Goal: Task Accomplishment & Management: Complete application form

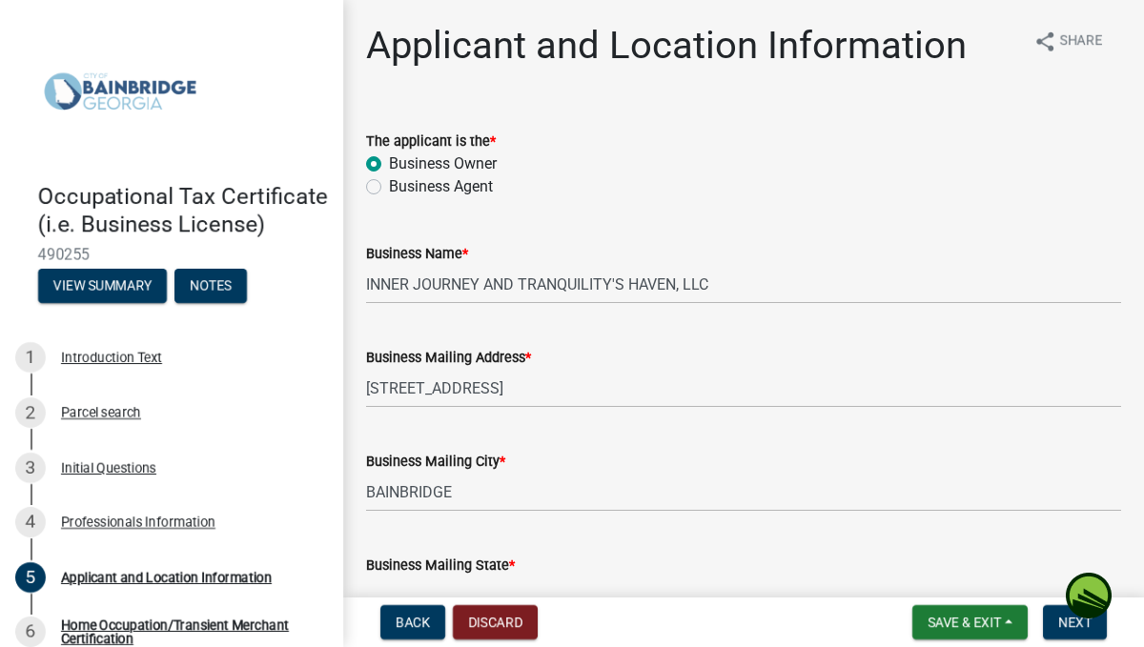
scroll to position [2614, 0]
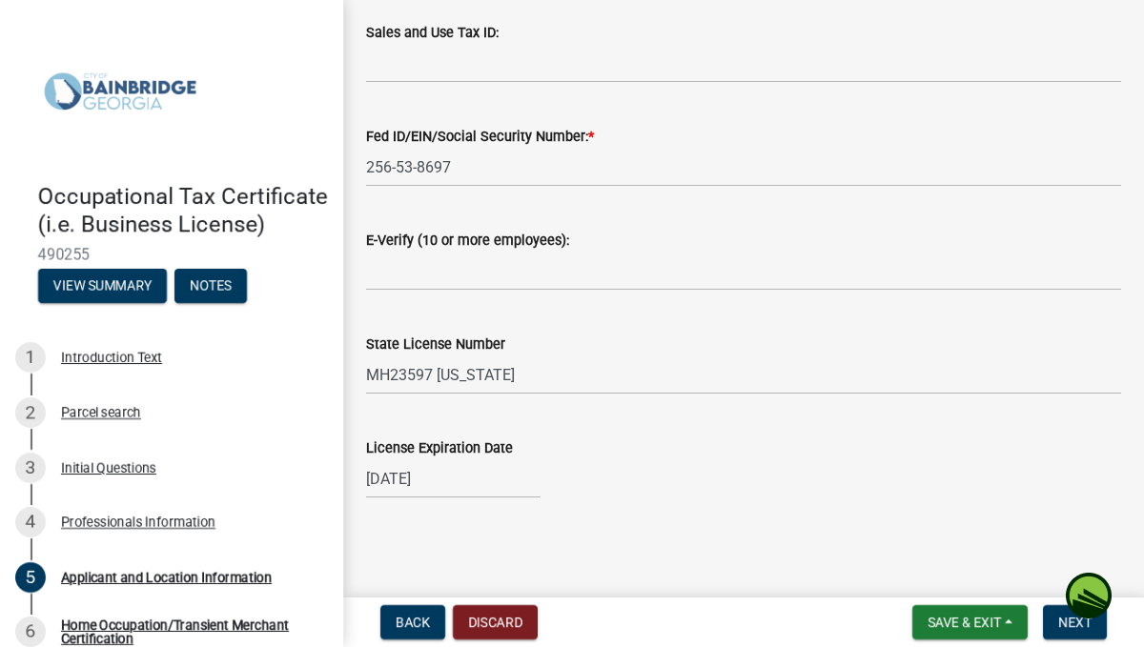
click at [451, 484] on div "[DATE]" at bounding box center [453, 478] width 174 height 39
select select "3"
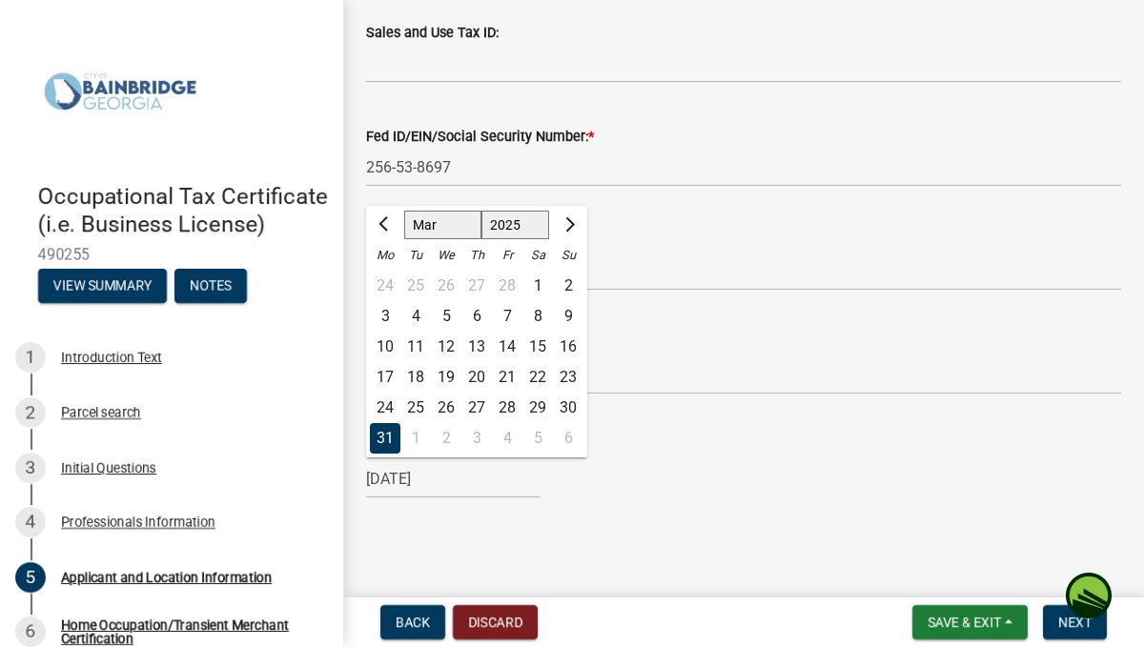
click at [518, 227] on select "1525 1526 1527 1528 1529 1530 1531 1532 1533 1534 1535 1536 1537 1538 1539 1540…" at bounding box center [515, 225] width 69 height 29
select select "2027"
click at [481, 211] on select "1525 1526 1527 1528 1529 1530 1531 1532 1533 1534 1535 1536 1537 1538 1539 1540…" at bounding box center [515, 225] width 69 height 29
click at [495, 480] on input "[DATE]" at bounding box center [453, 478] width 174 height 39
type input "[DATE]"
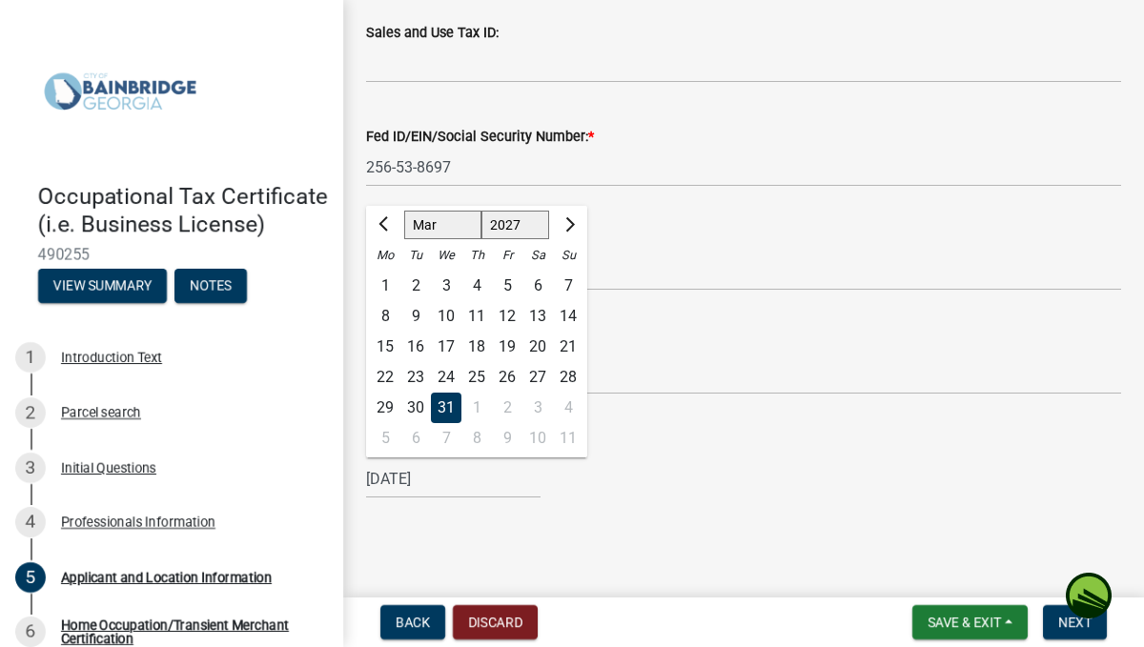
click at [682, 456] on div "License Expiration Date" at bounding box center [743, 448] width 755 height 23
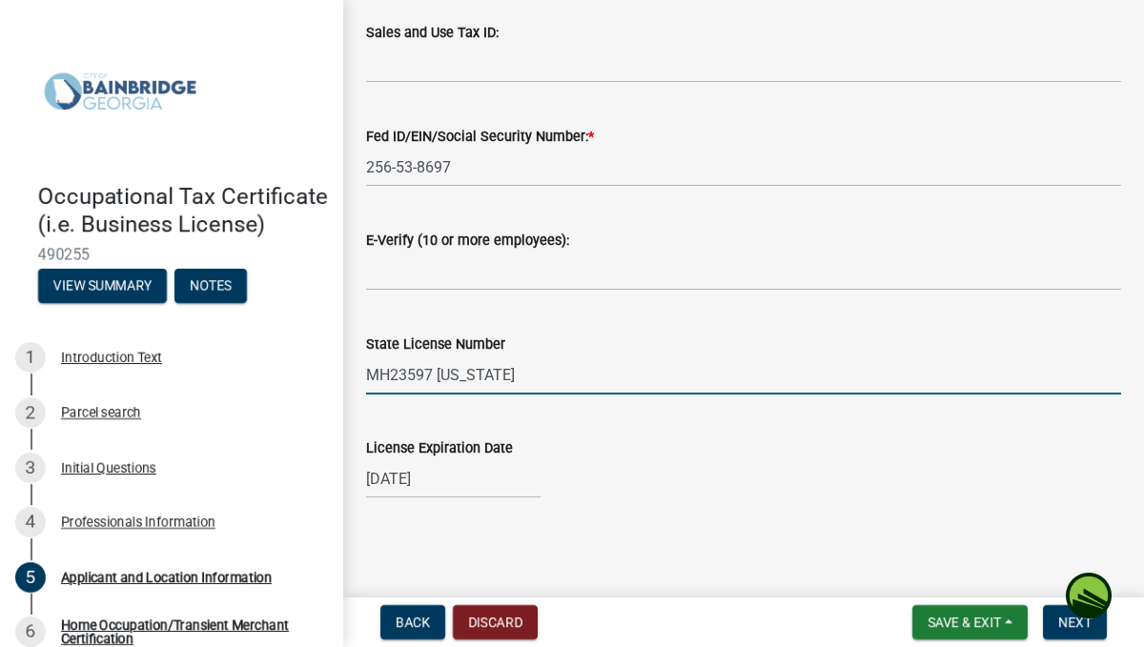
click at [1108, 364] on input "MH23597 [US_STATE]" at bounding box center [743, 375] width 755 height 39
click at [1088, 625] on span "Next" at bounding box center [1074, 622] width 33 height 15
click at [1074, 623] on span "Next" at bounding box center [1074, 622] width 33 height 15
click at [1074, 621] on span "Next" at bounding box center [1074, 622] width 33 height 15
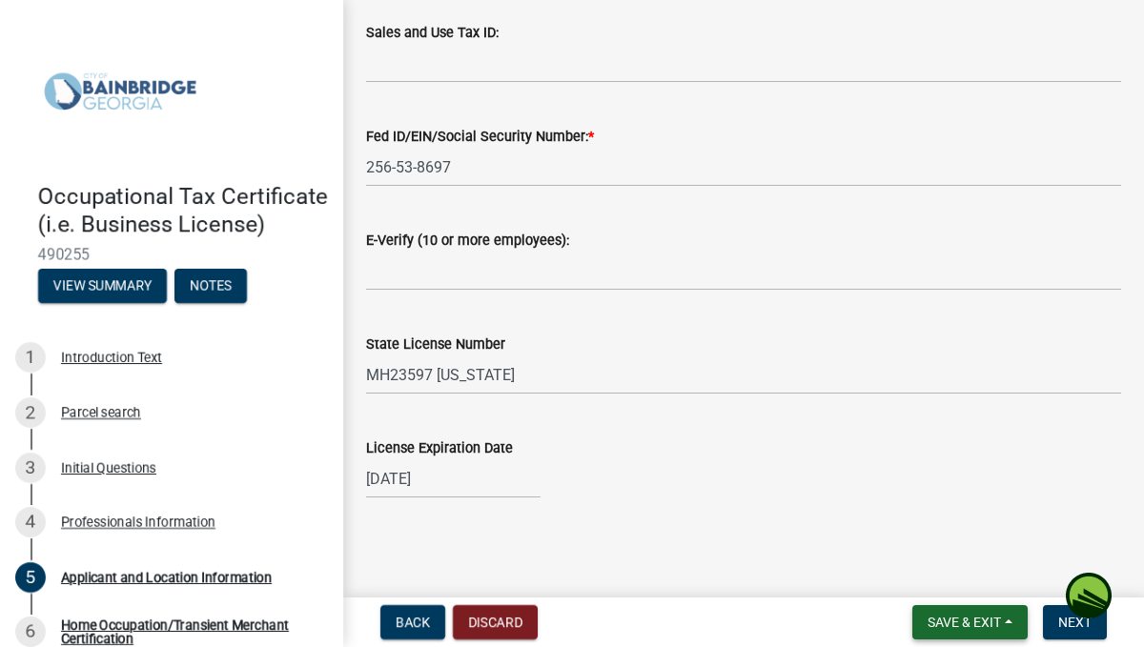
click at [957, 623] on span "Save & Exit" at bounding box center [964, 622] width 73 height 15
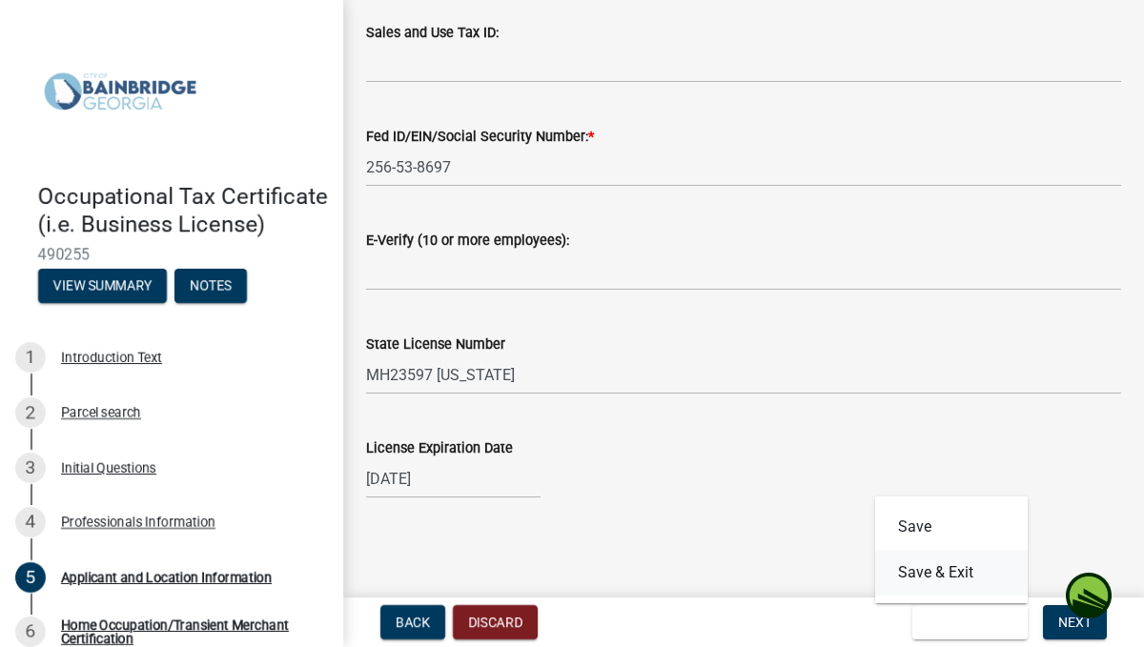
click at [933, 585] on button "Save & Exit" at bounding box center [951, 573] width 153 height 46
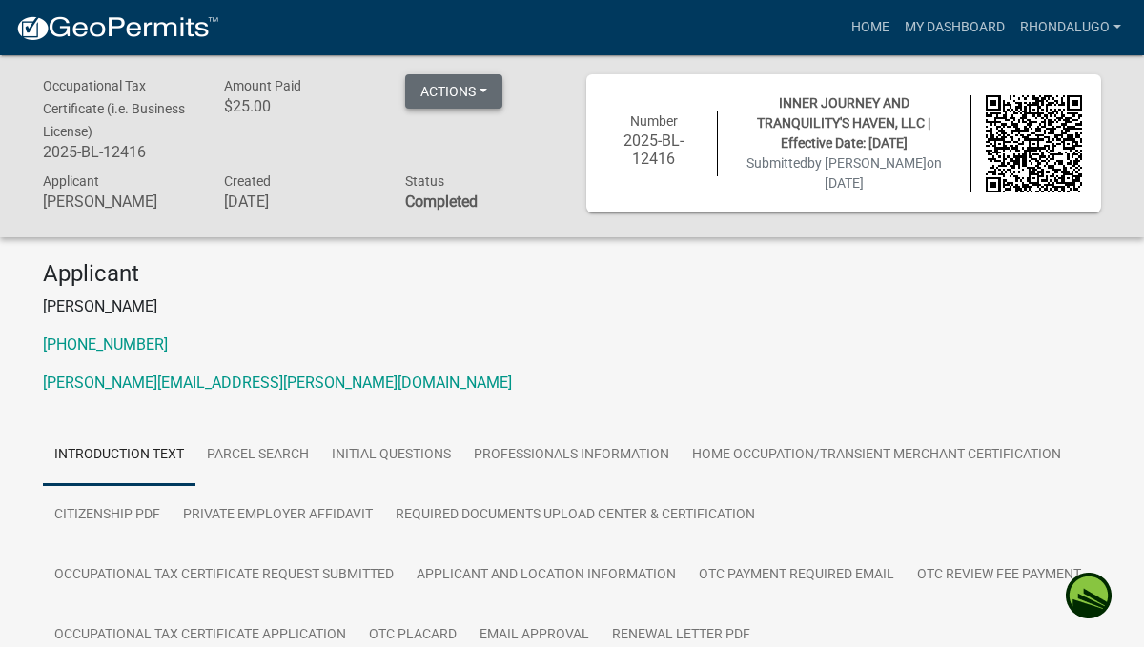
click at [452, 92] on button "Actions" at bounding box center [453, 91] width 97 height 34
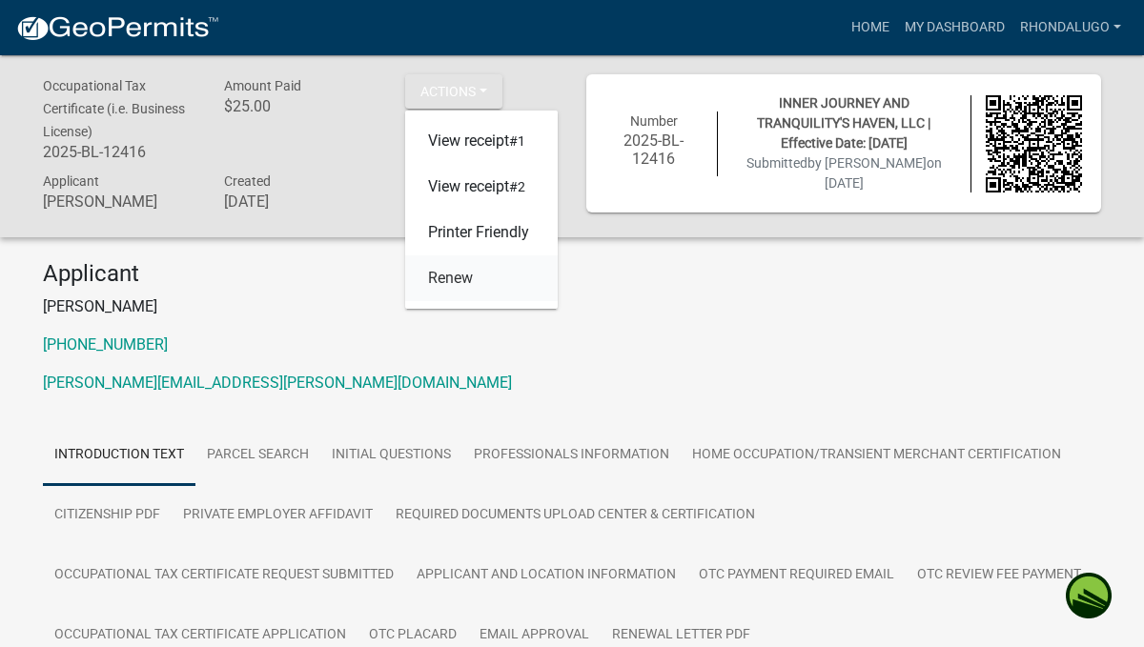
click at [449, 279] on link "Renew" at bounding box center [481, 278] width 153 height 46
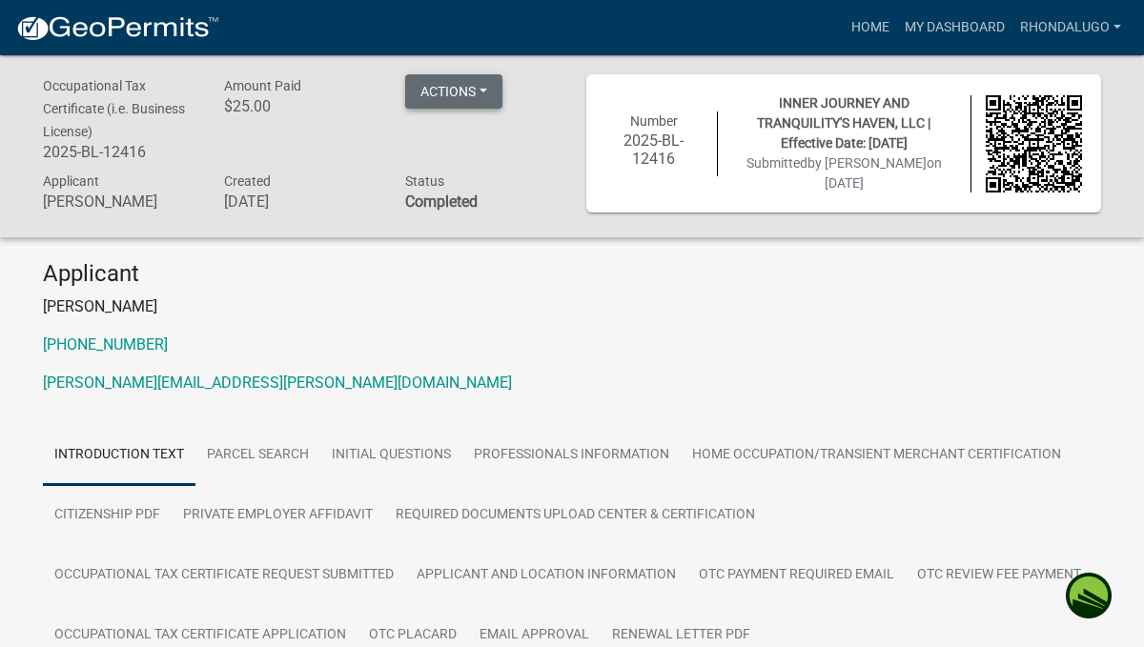
click at [476, 85] on button "Actions" at bounding box center [453, 91] width 97 height 34
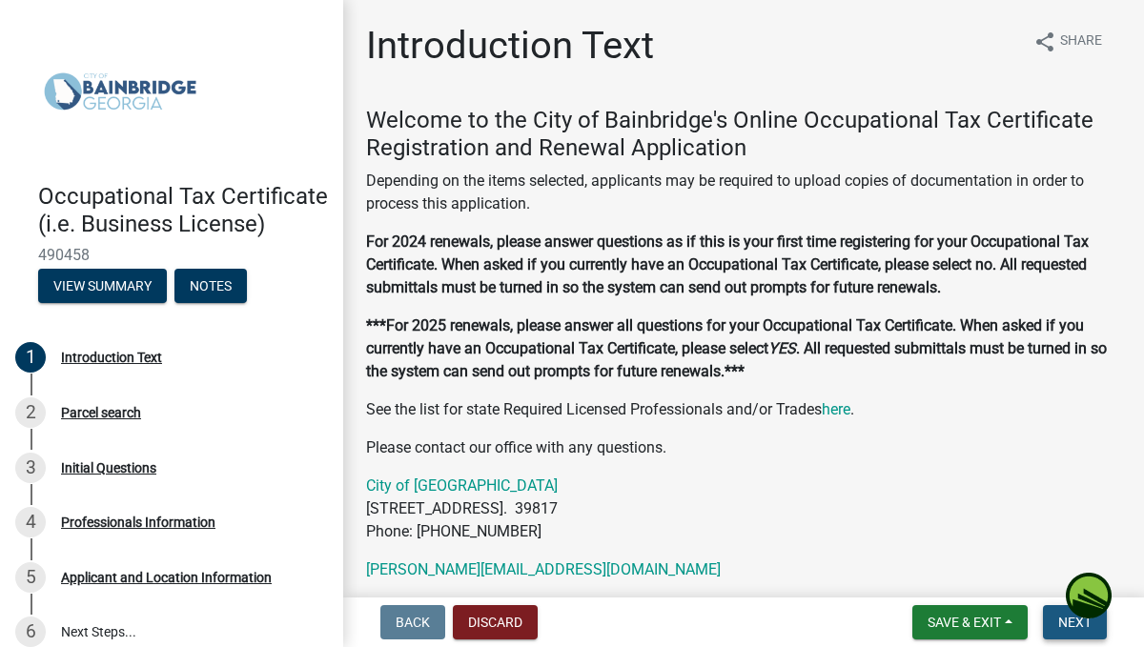
click at [1073, 623] on span "Next" at bounding box center [1074, 622] width 33 height 15
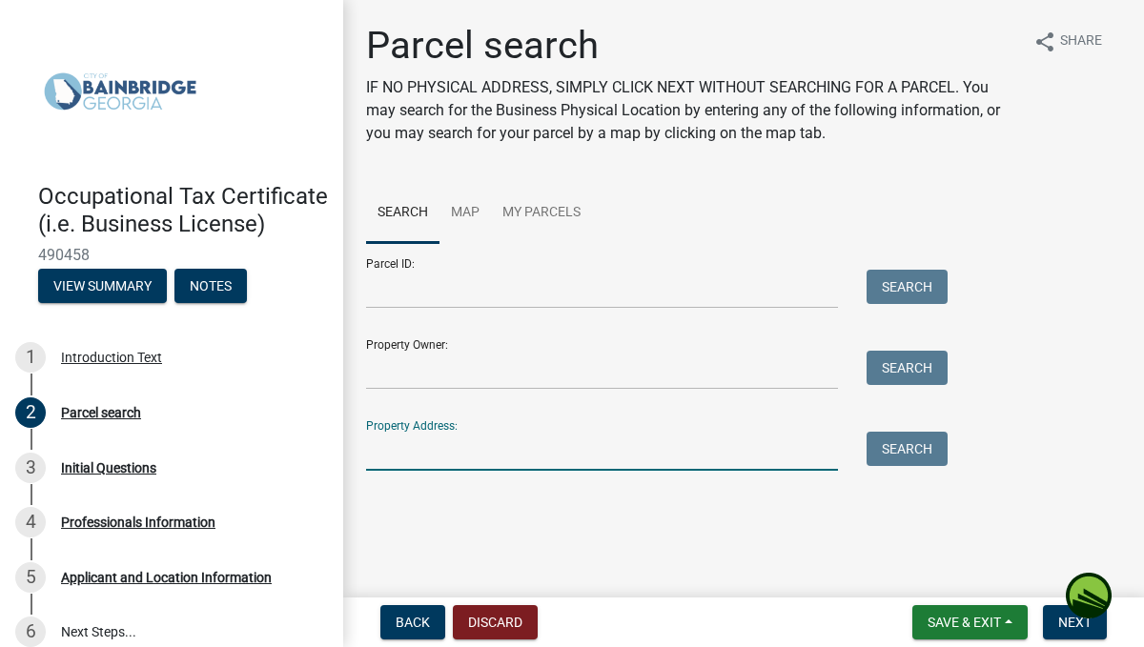
click at [531, 469] on input "Property Address:" at bounding box center [602, 451] width 472 height 39
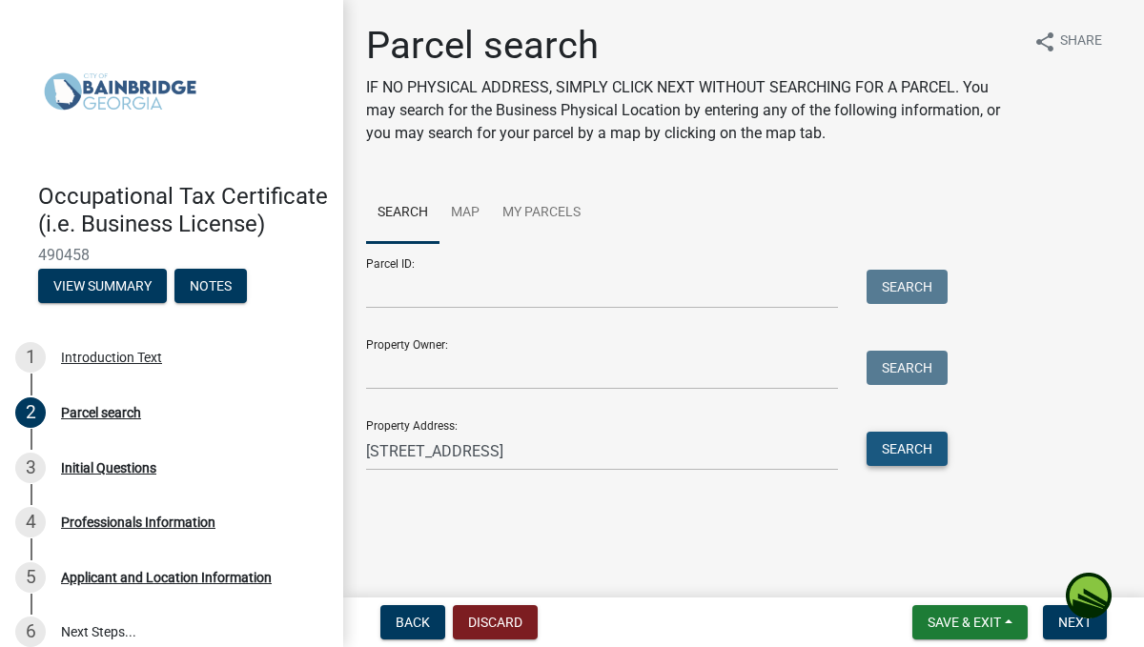
click at [907, 451] on button "Search" at bounding box center [907, 449] width 81 height 34
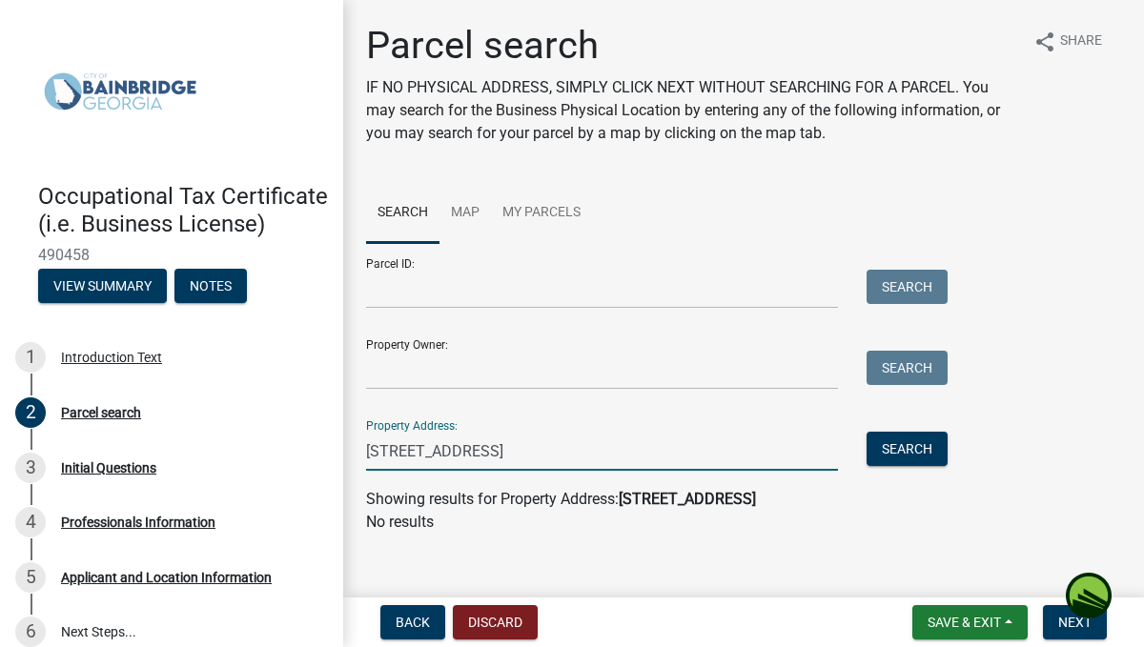
click at [744, 448] on input "[STREET_ADDRESS]" at bounding box center [602, 451] width 472 height 39
type input "1"
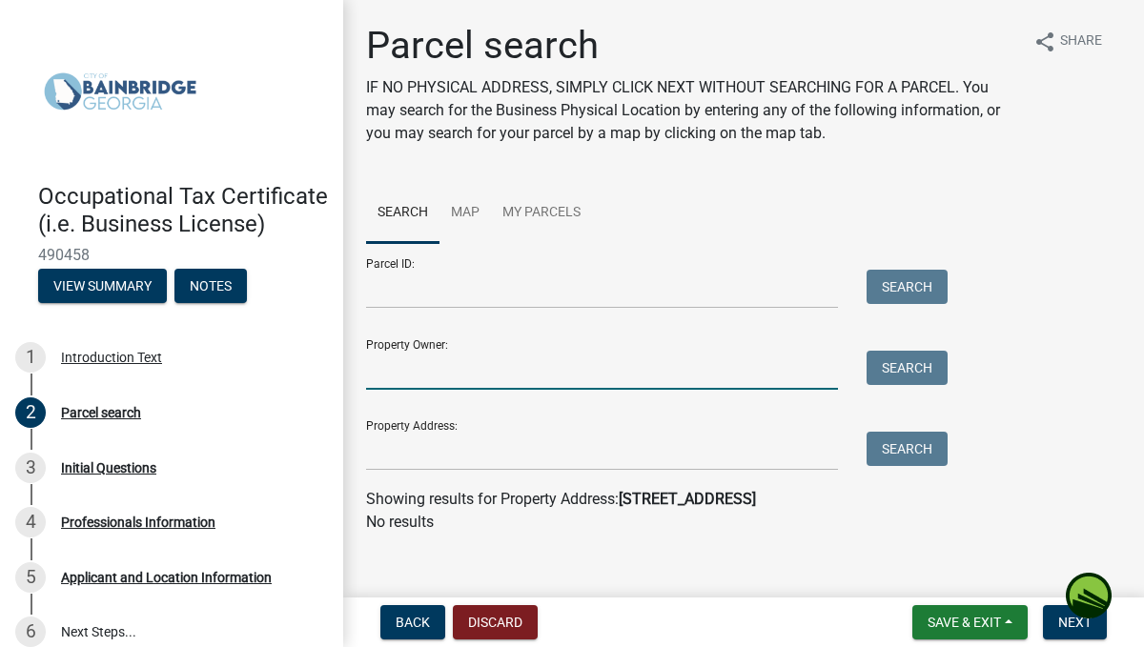
click at [643, 370] on input "Property Owner:" at bounding box center [602, 370] width 472 height 39
click at [906, 366] on button "Search" at bounding box center [907, 368] width 81 height 34
click at [597, 388] on input "[PERSON_NAME]" at bounding box center [602, 370] width 472 height 39
type input "R"
click at [1065, 629] on span "Next" at bounding box center [1074, 622] width 33 height 15
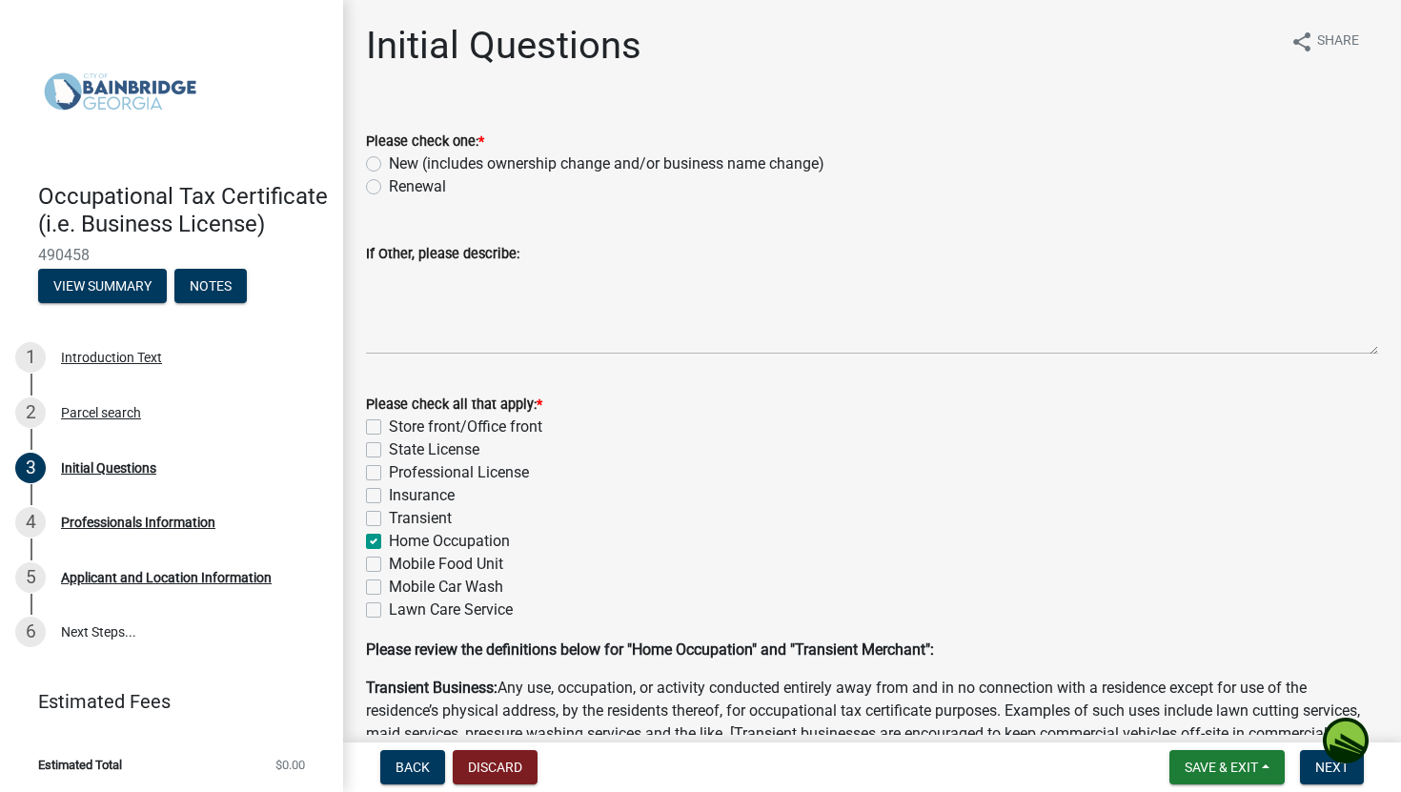
click at [389, 187] on label "Renewal" at bounding box center [417, 186] width 57 height 23
click at [389, 187] on input "Renewal" at bounding box center [395, 181] width 12 height 12
radio input "true"
click at [389, 153] on input "New (includes ownership change and/or business name change)" at bounding box center [395, 159] width 12 height 12
radio input "true"
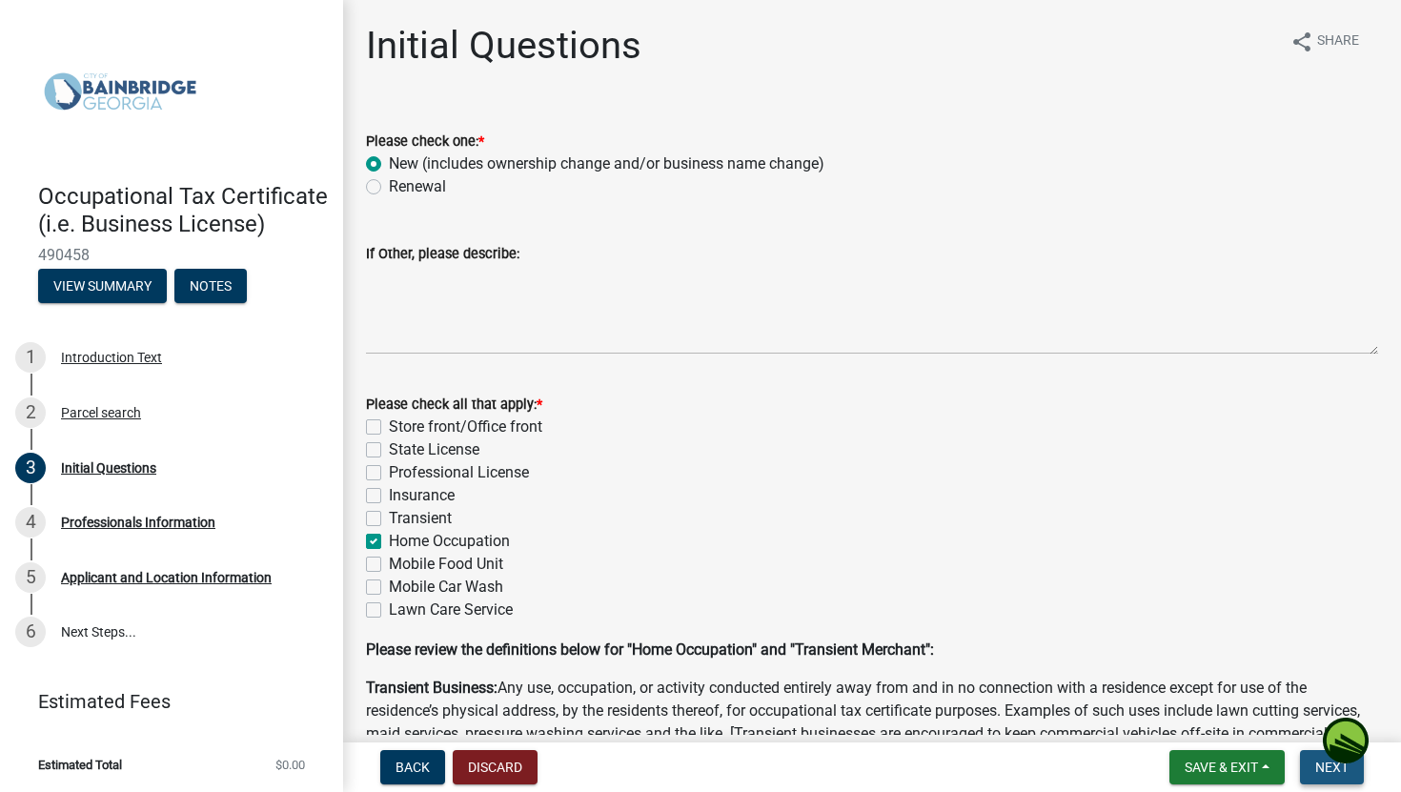
click at [1143, 646] on span "Next" at bounding box center [1332, 767] width 33 height 15
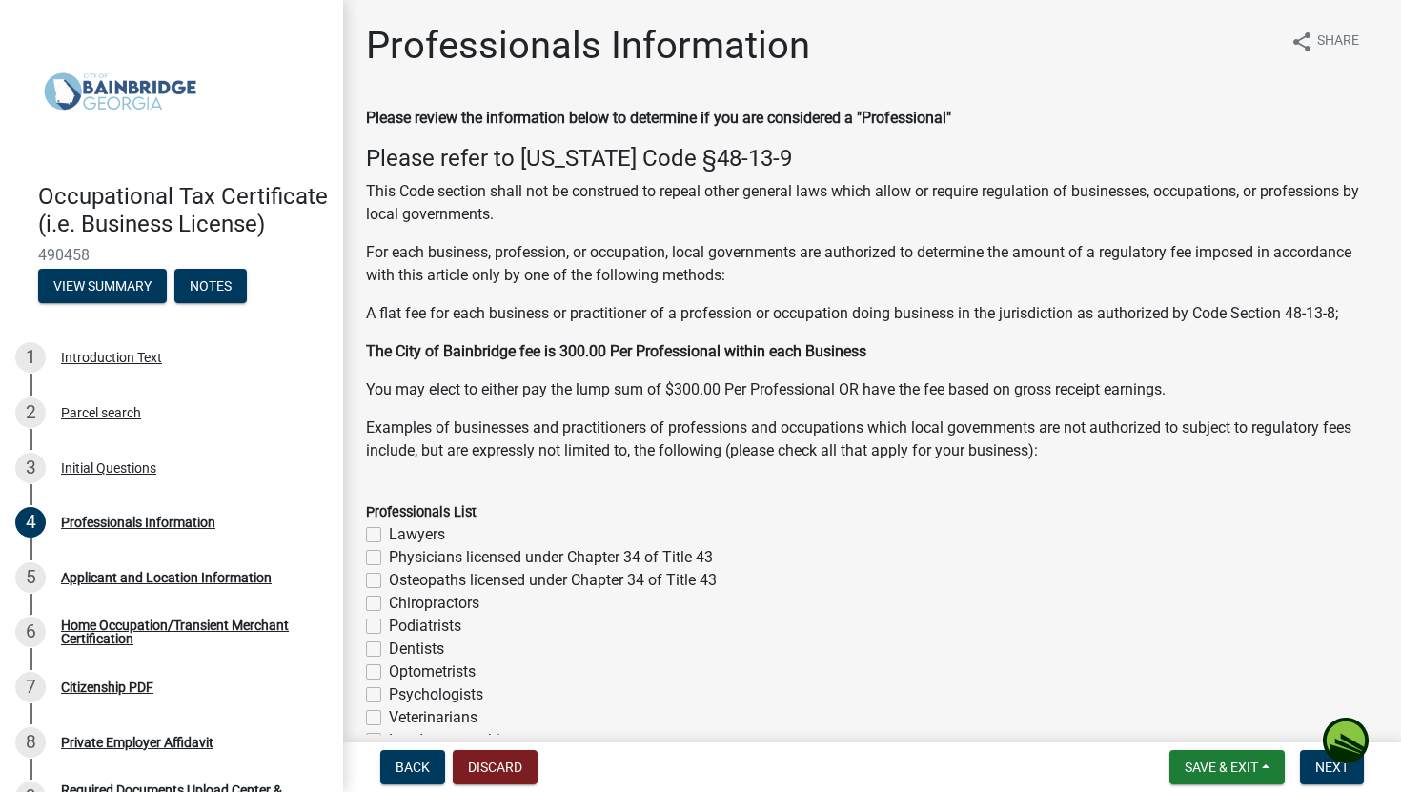
click at [1143, 549] on div "Physicians licensed under Chapter 34 of Title 43" at bounding box center [872, 557] width 1012 height 23
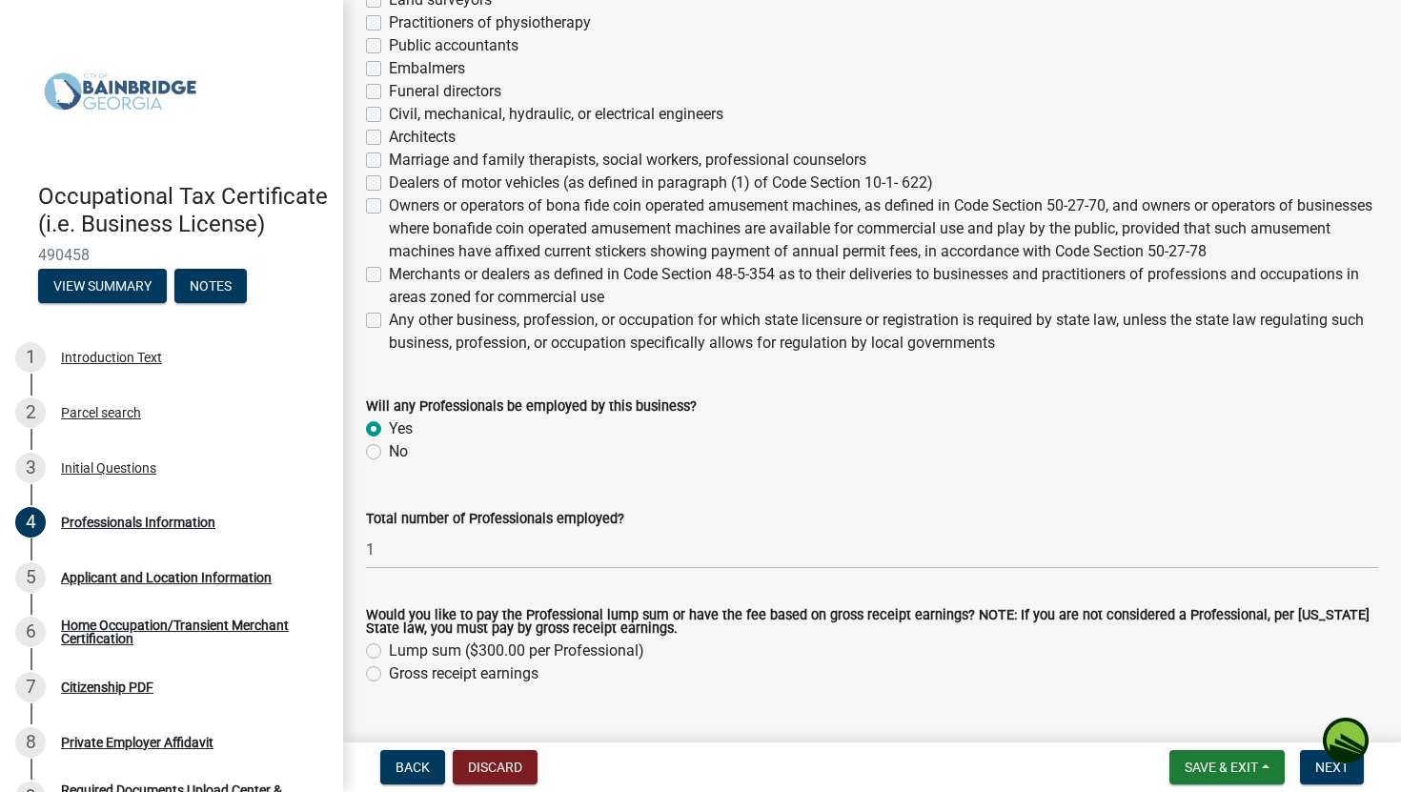
scroll to position [806, 0]
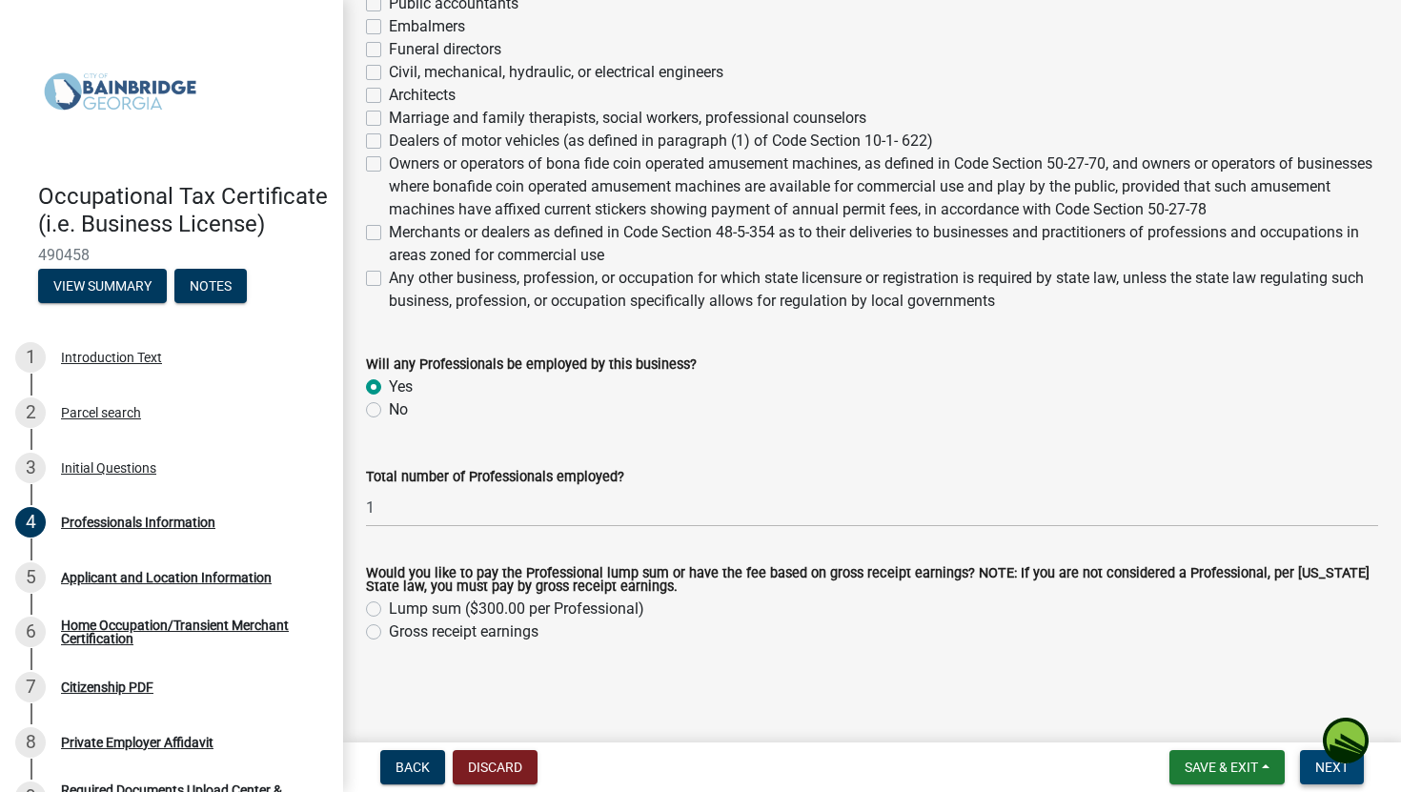
click at [1143, 646] on span "Next" at bounding box center [1332, 767] width 33 height 15
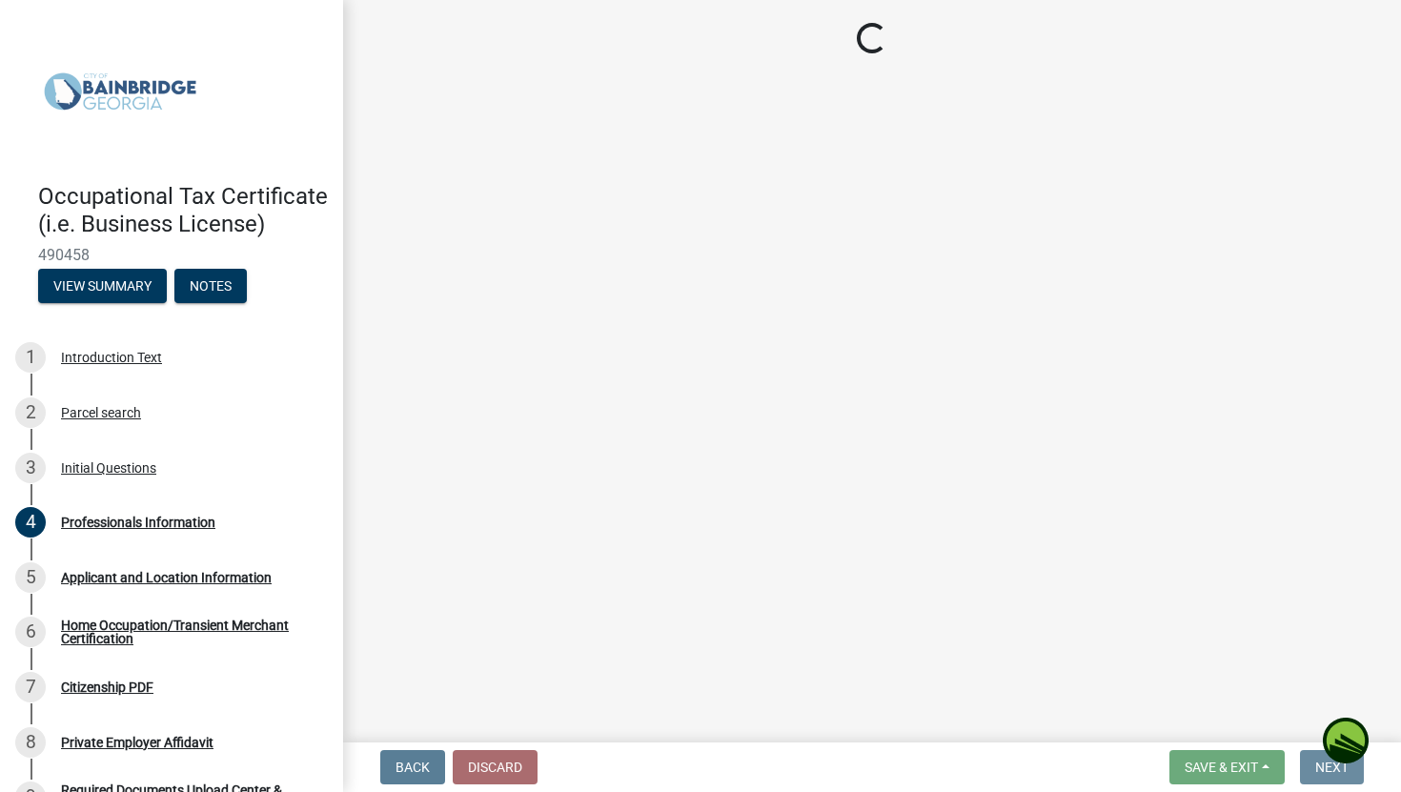
scroll to position [0, 0]
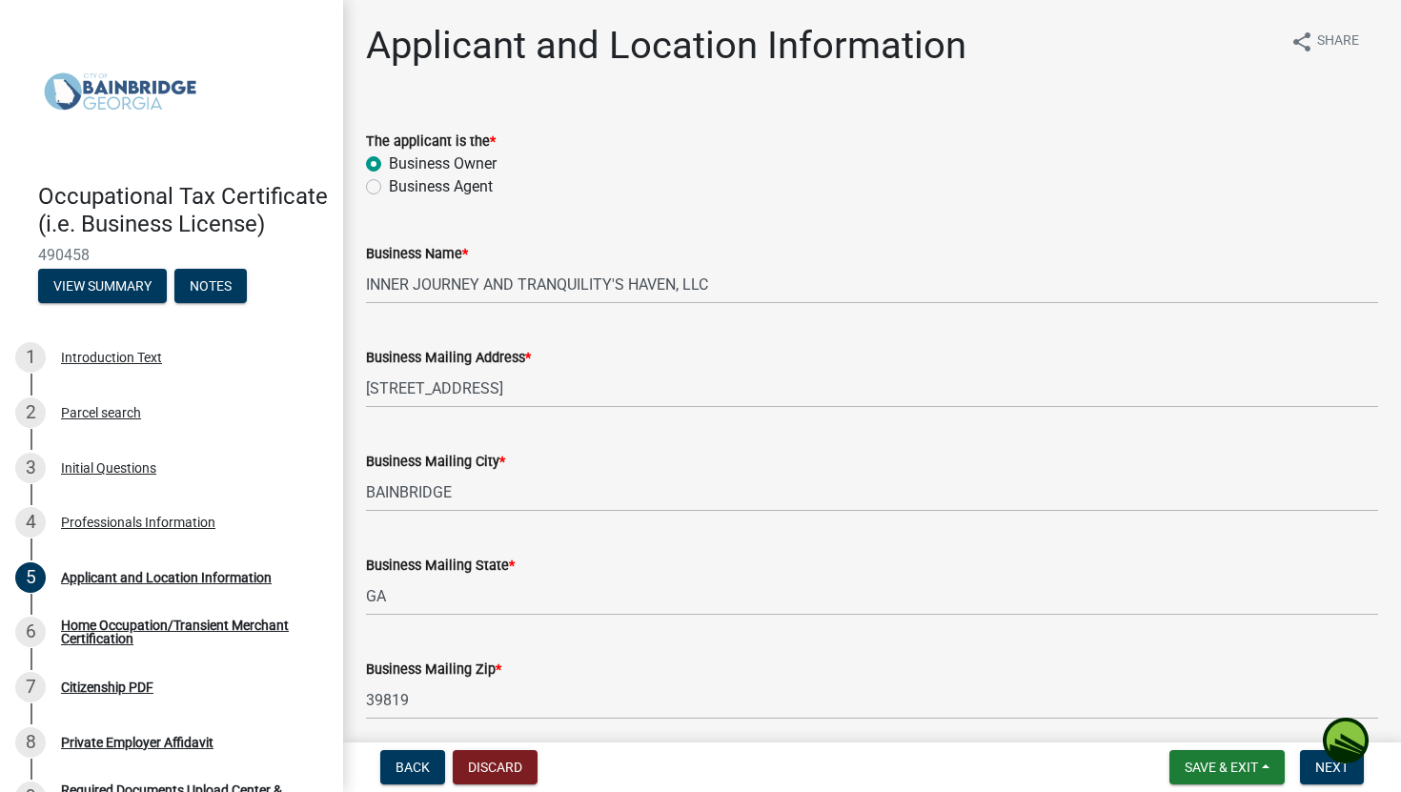
click at [1143, 454] on div "Business Mailing City * [GEOGRAPHIC_DATA]" at bounding box center [872, 467] width 1041 height 89
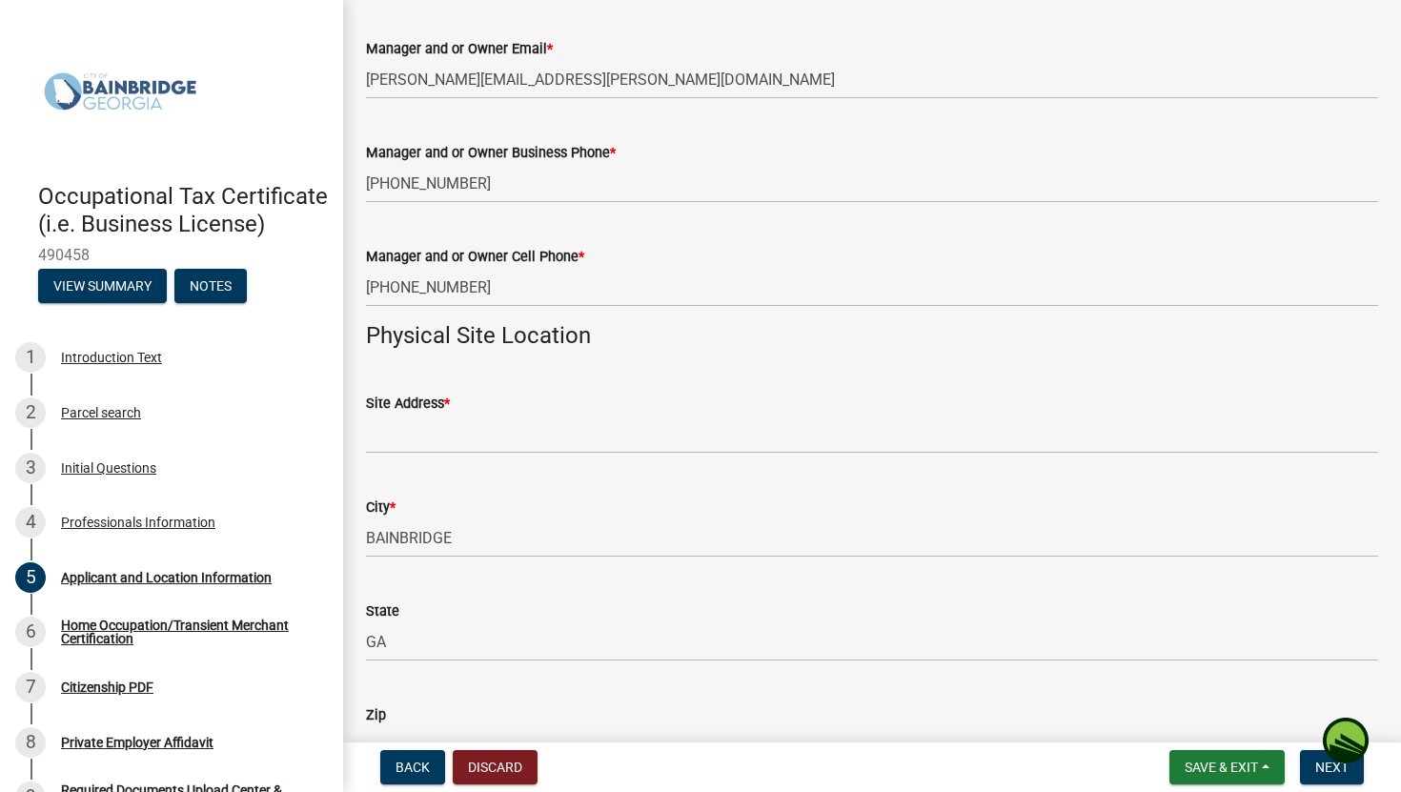
scroll to position [1258, 0]
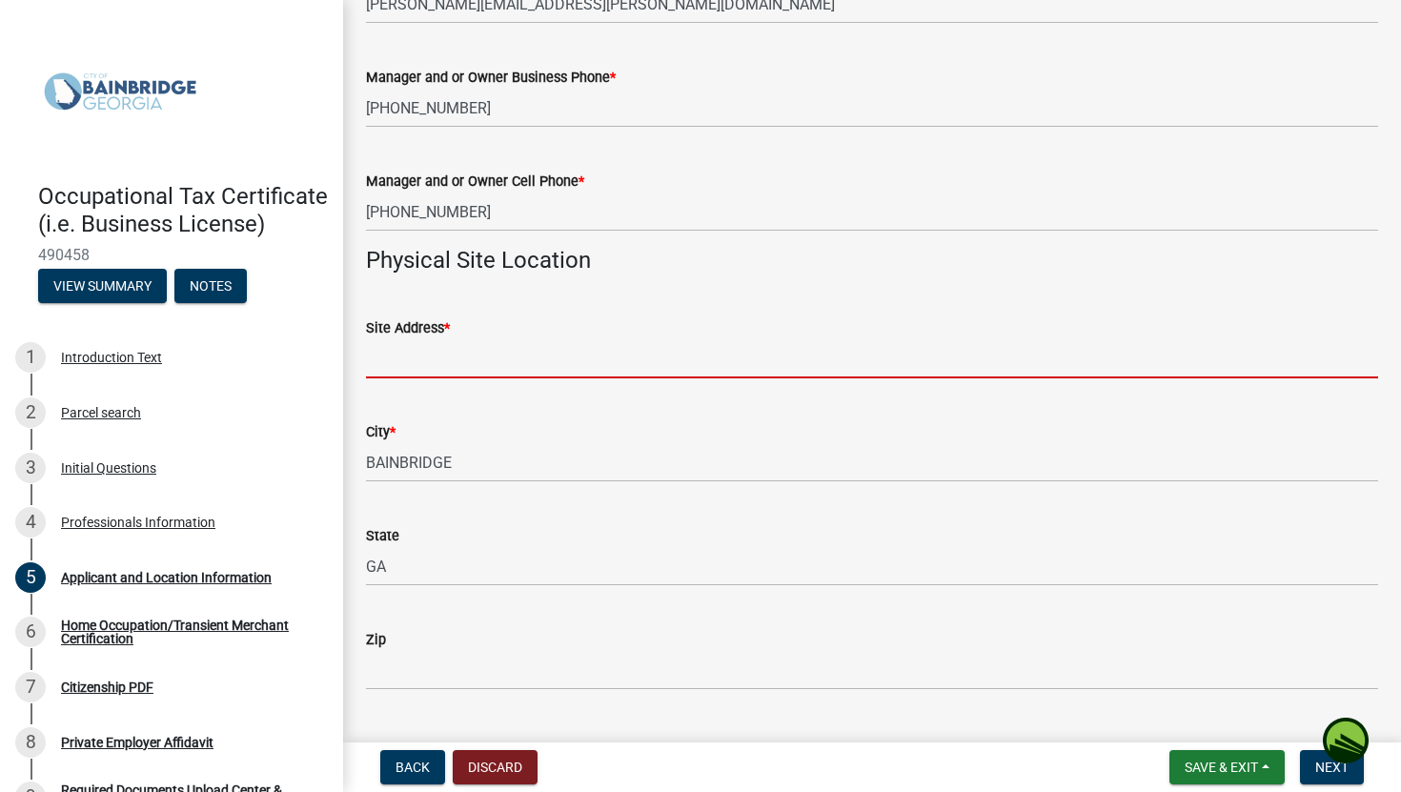
click at [468, 364] on input "Site Address *" at bounding box center [872, 358] width 1012 height 39
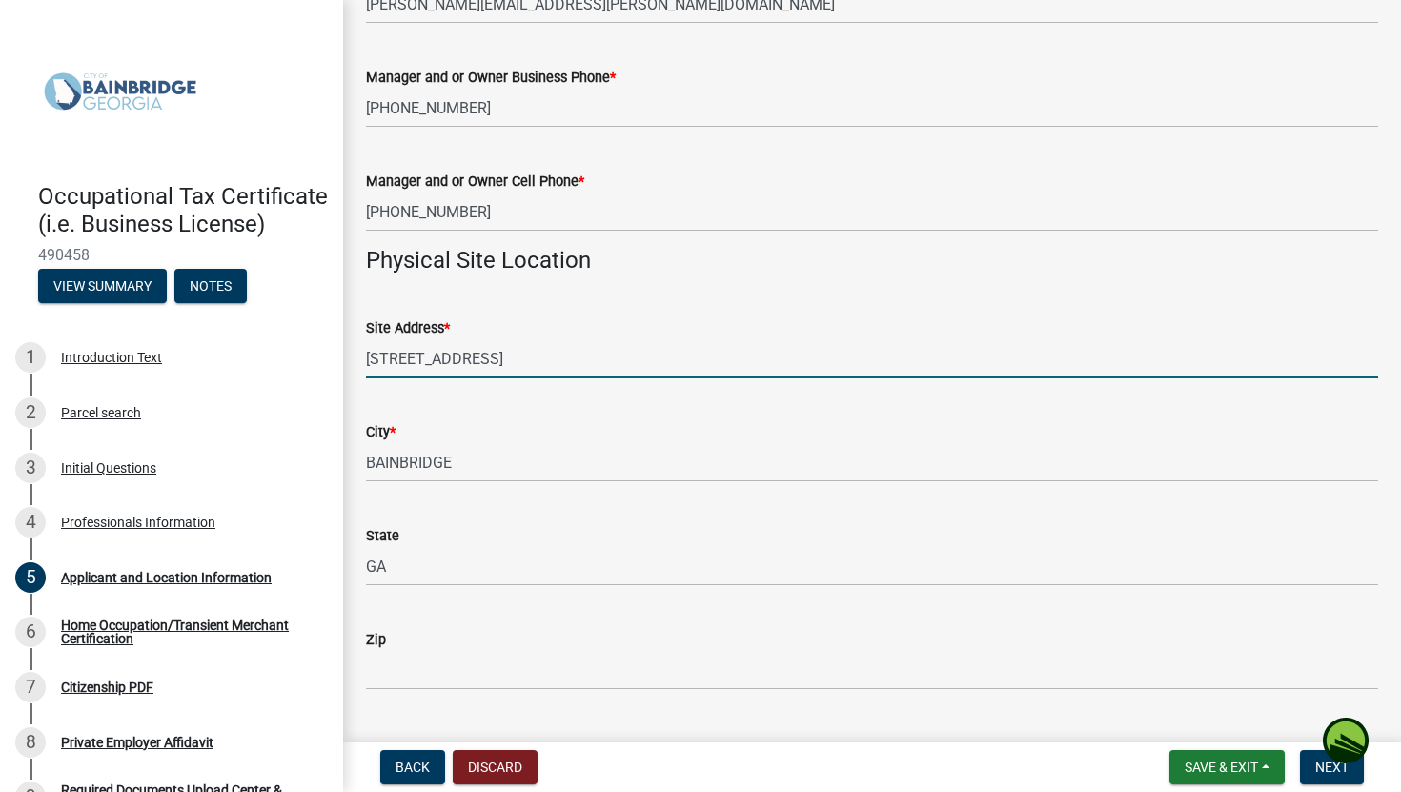
type input "[STREET_ADDRESS]"
click at [492, 643] on div "Zip" at bounding box center [872, 639] width 1012 height 23
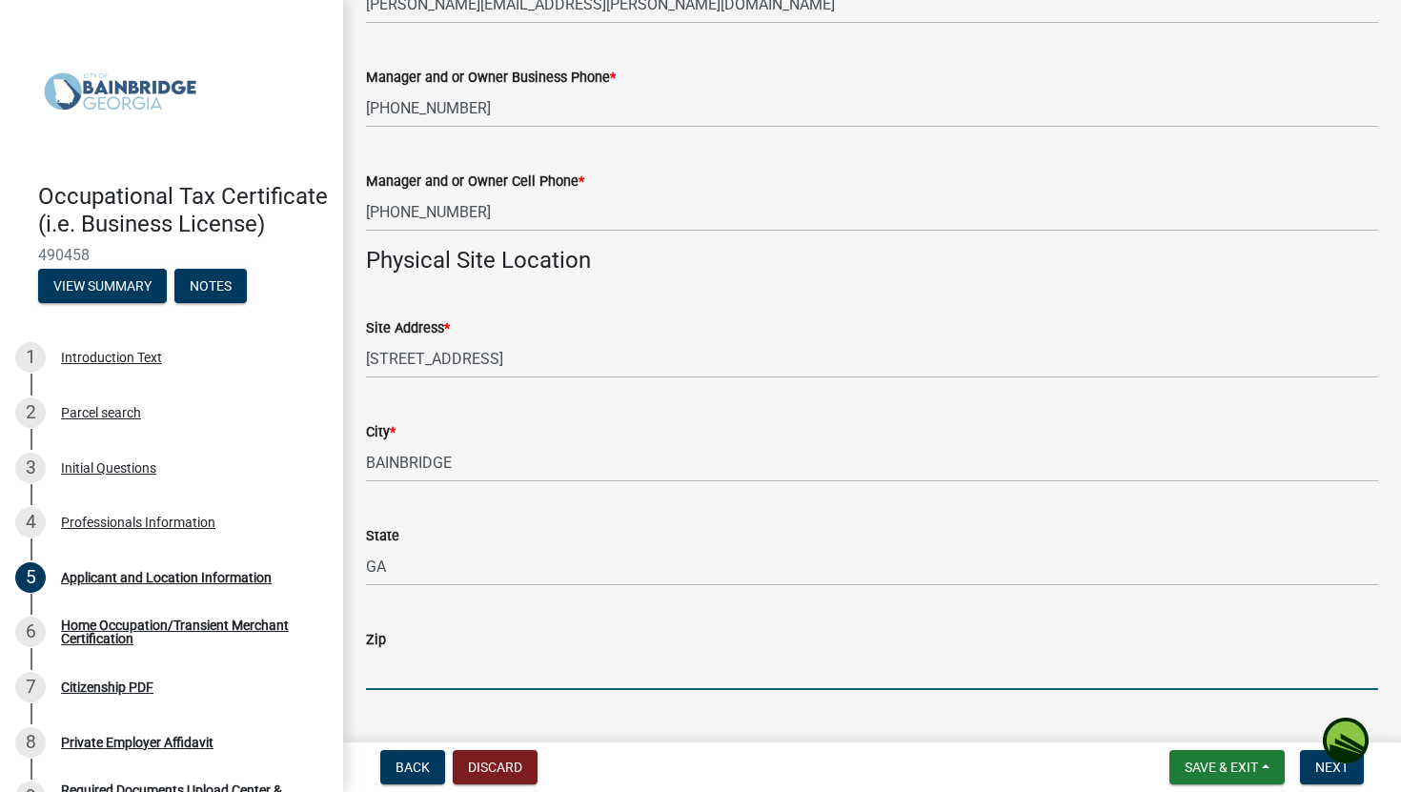
click at [472, 646] on input "Zip" at bounding box center [872, 670] width 1012 height 39
type input "39819"
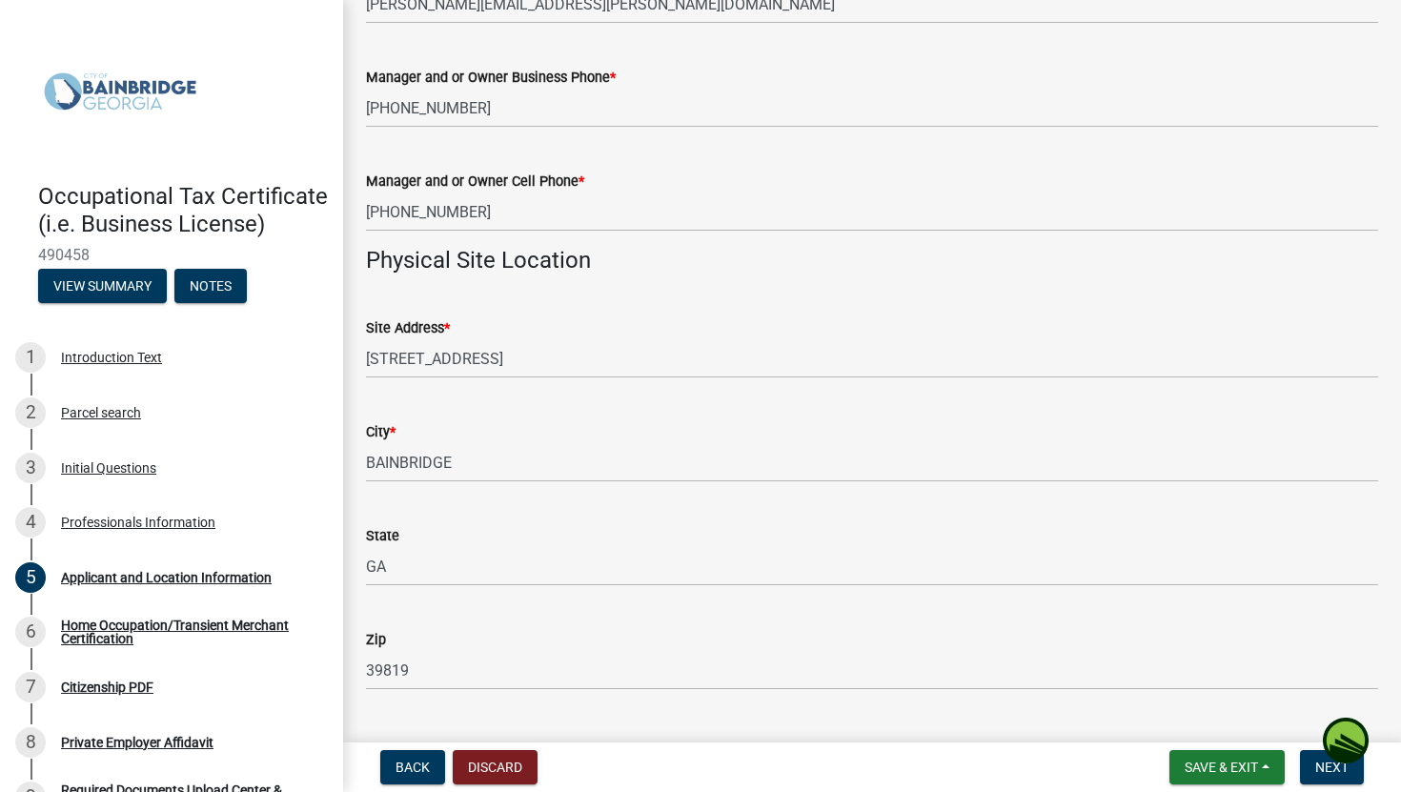
click at [1143, 646] on div "Zip" at bounding box center [872, 639] width 1012 height 23
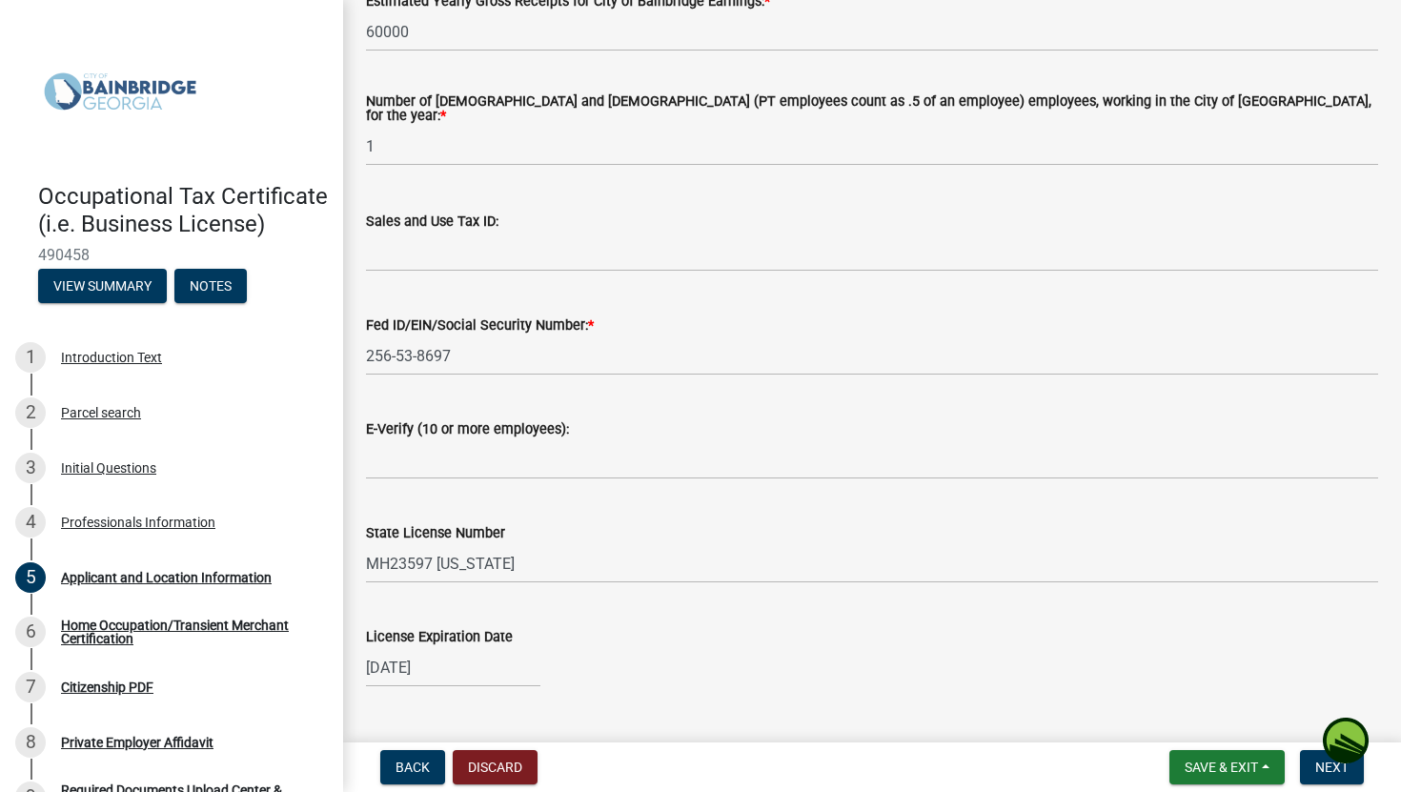
scroll to position [2438, 0]
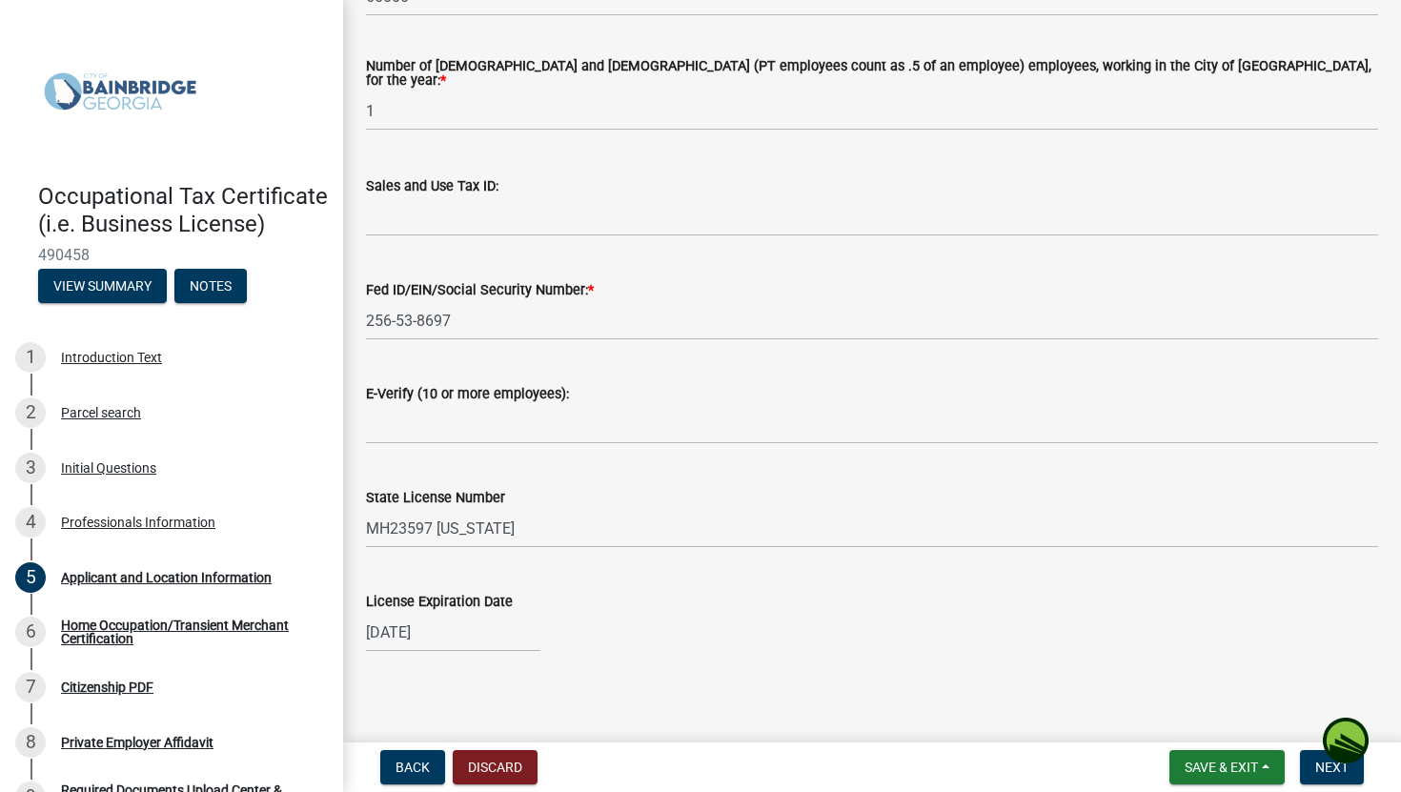
select select "3"
select select "2025"
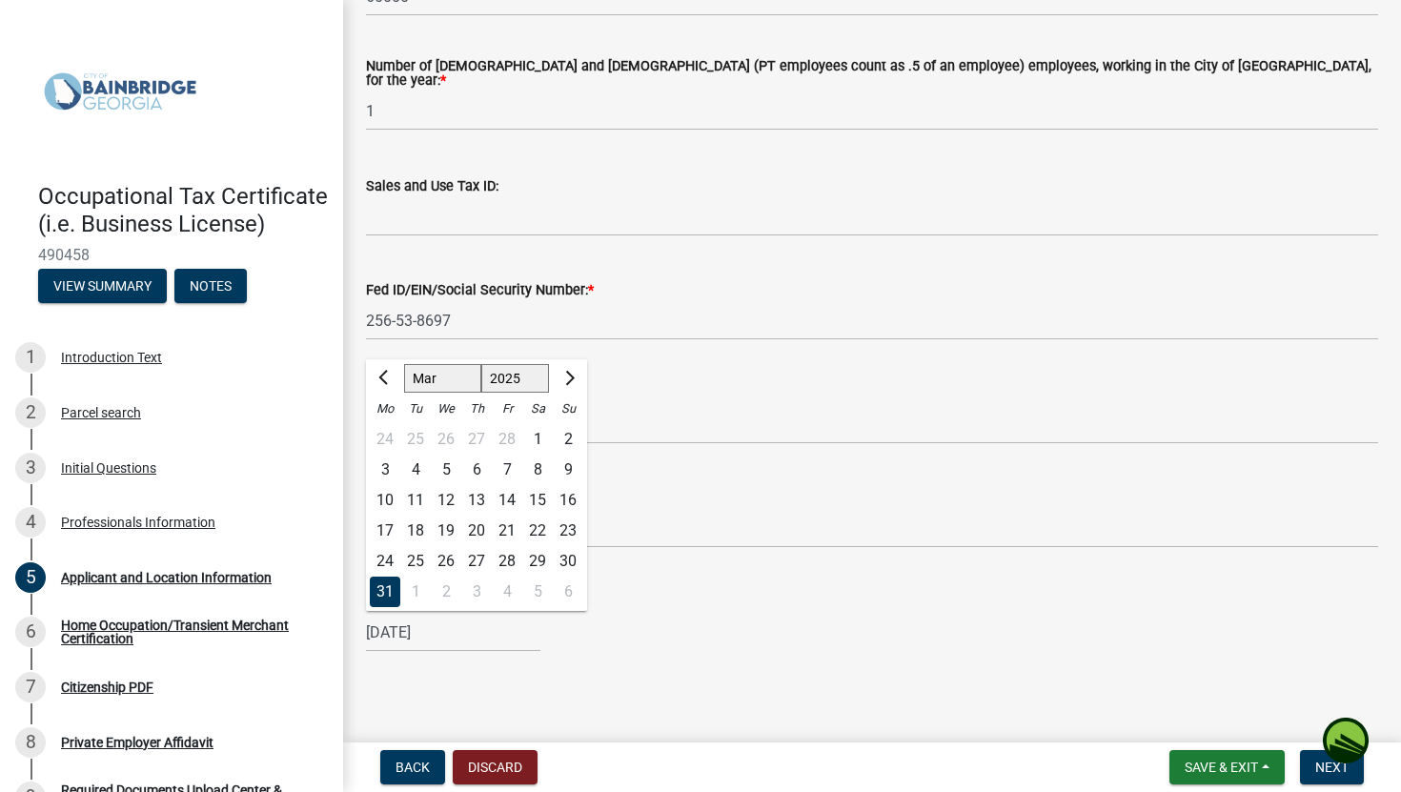
click at [450, 627] on div "[DATE] Jan Feb Mar Apr [PERSON_NAME][DATE] Sep Oct Nov [DATE] 1526 1527 1528 15…" at bounding box center [453, 632] width 174 height 39
click at [452, 628] on input "[DATE]" at bounding box center [453, 632] width 174 height 39
type input "[DATE]"
click at [1143, 646] on button "Next" at bounding box center [1332, 767] width 64 height 34
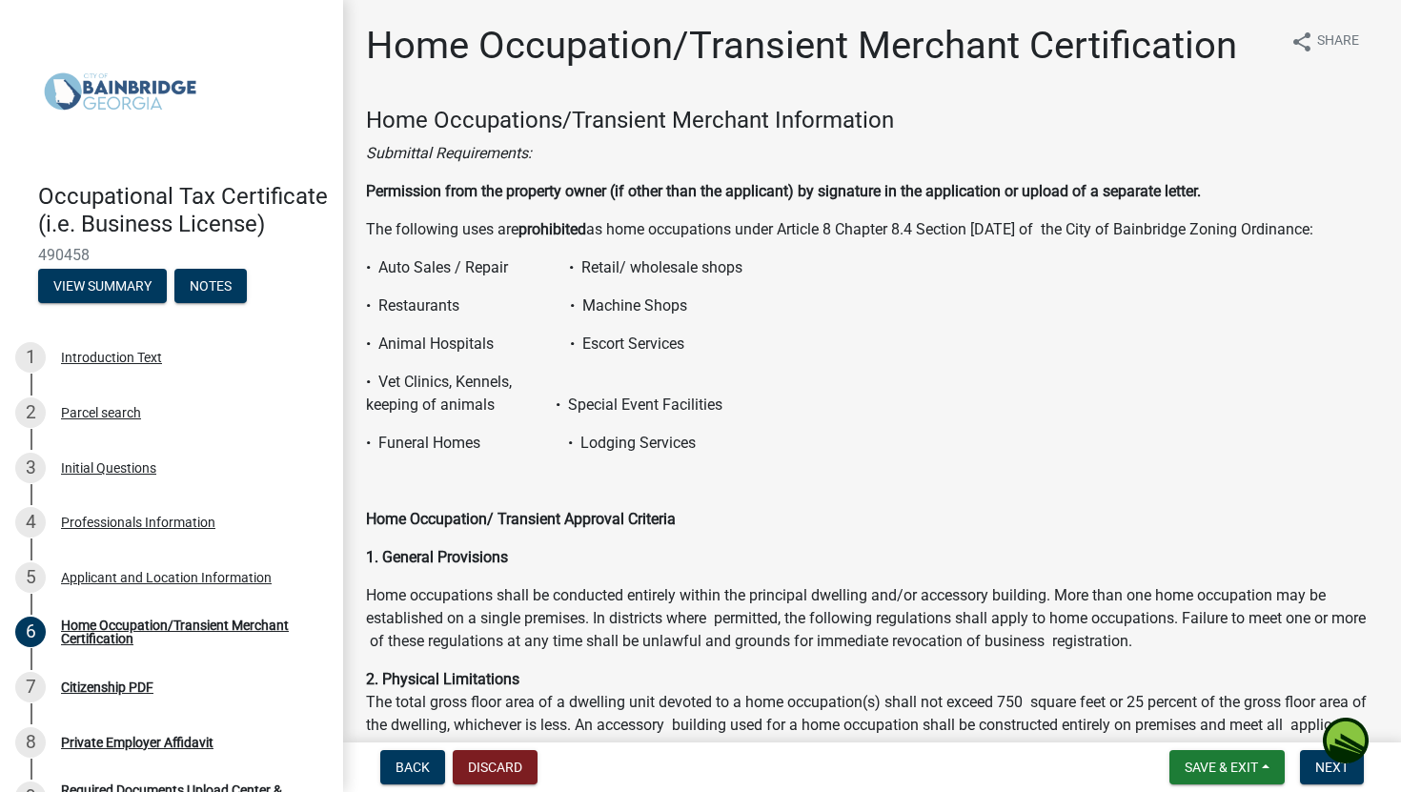
click at [1143, 444] on p "• Funeral Homes • Lodging Services" at bounding box center [872, 443] width 1012 height 23
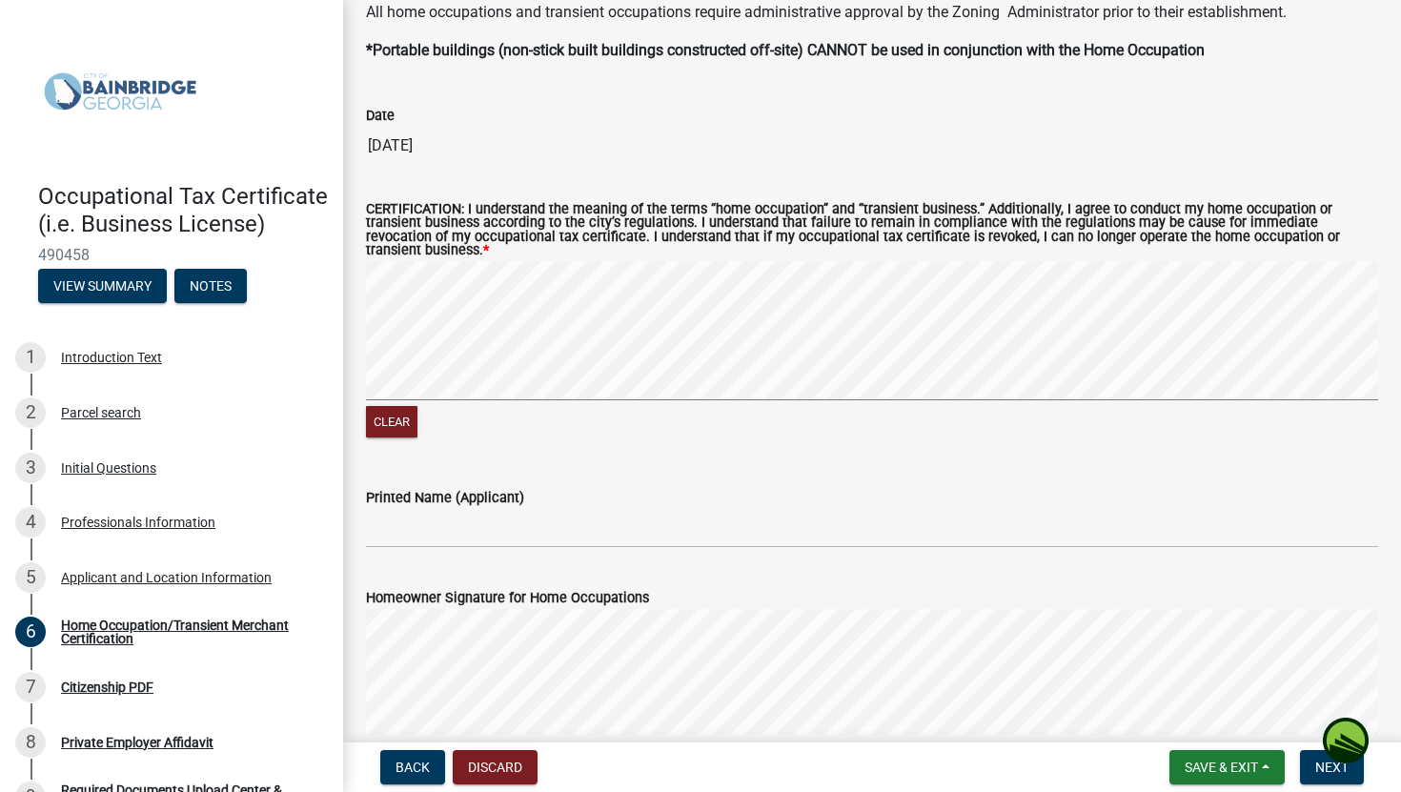
scroll to position [1640, 0]
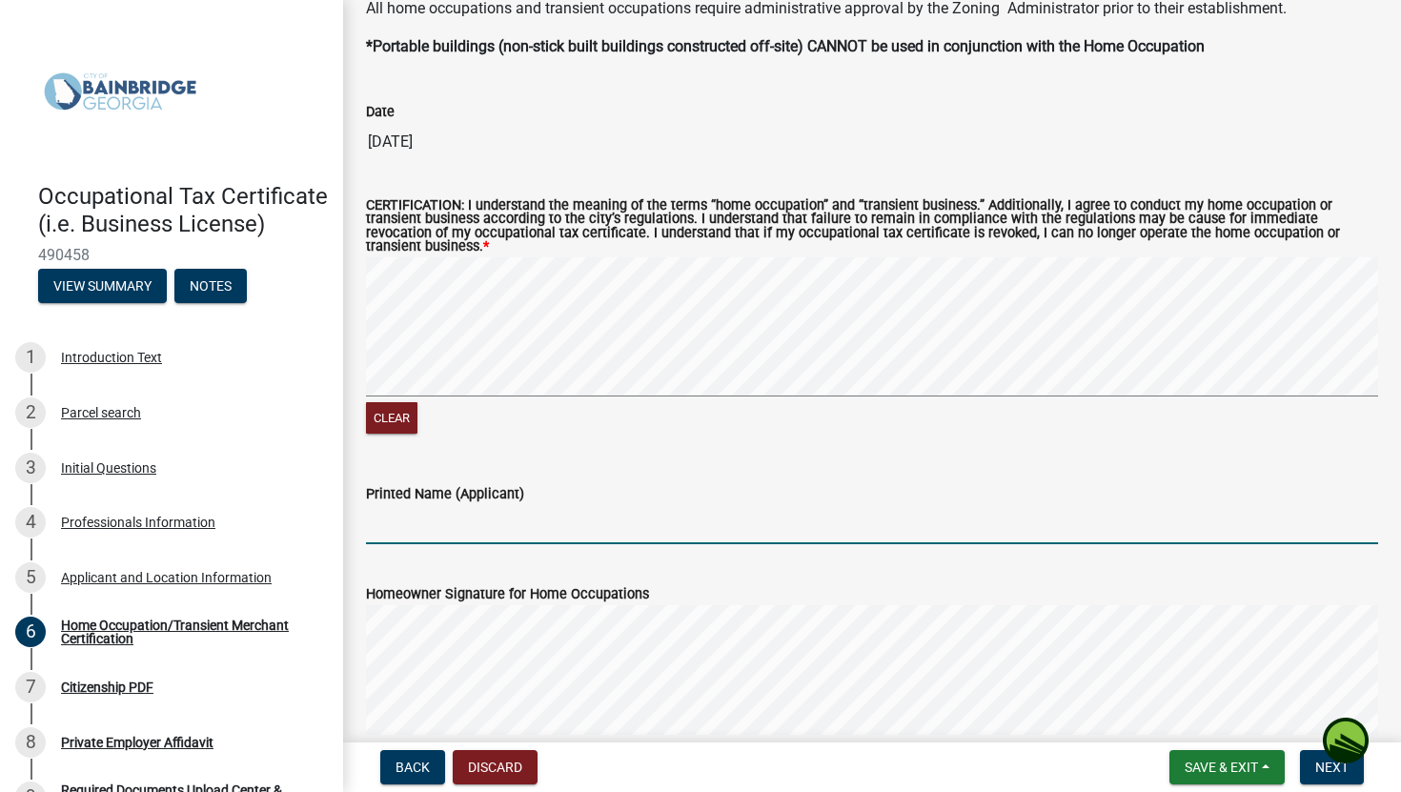
click at [385, 505] on input "Printed Name (Applicant)" at bounding box center [872, 524] width 1012 height 39
type input "[PERSON_NAME]"
click at [1143, 605] on div "Homeowner Signature for Home Occupations Clear" at bounding box center [872, 673] width 1041 height 227
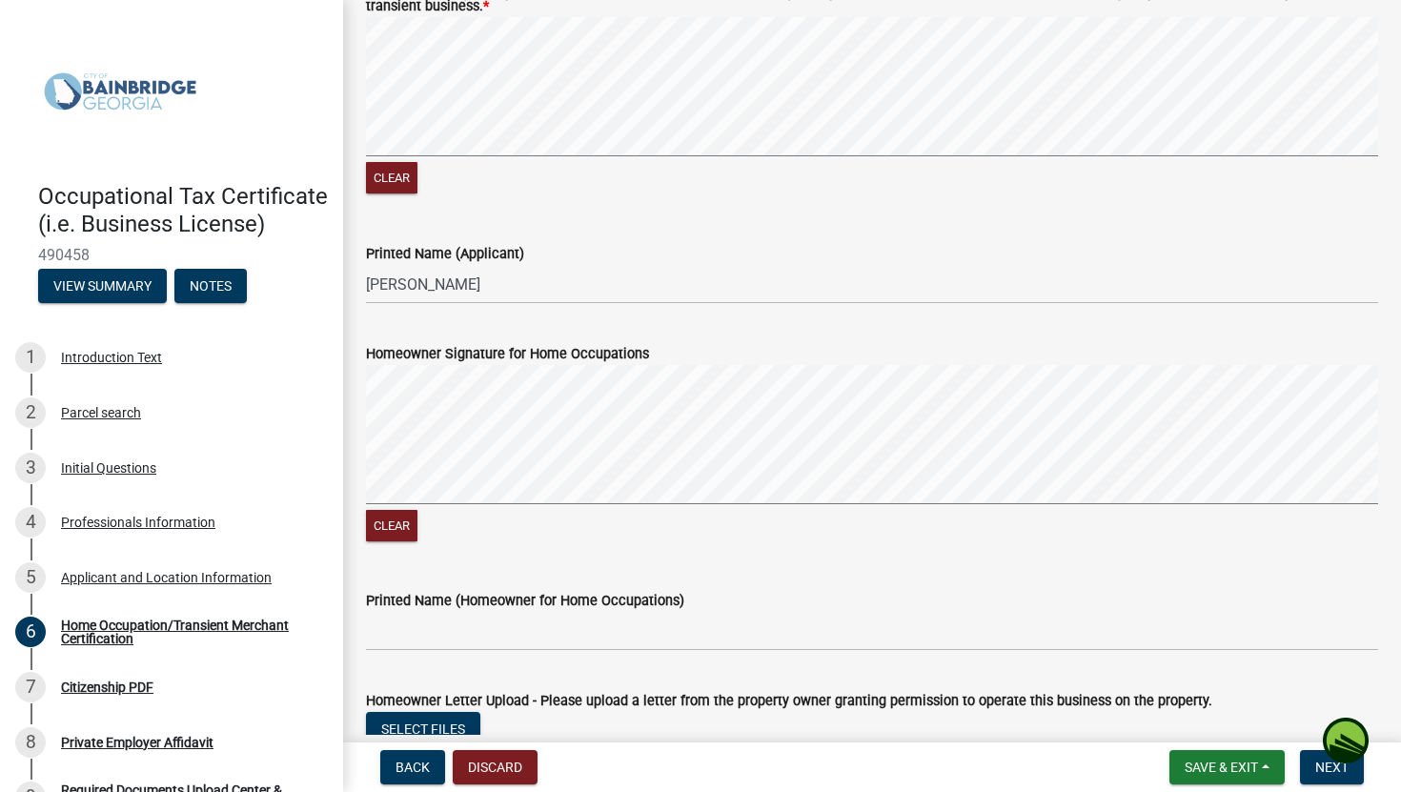
scroll to position [1907, 0]
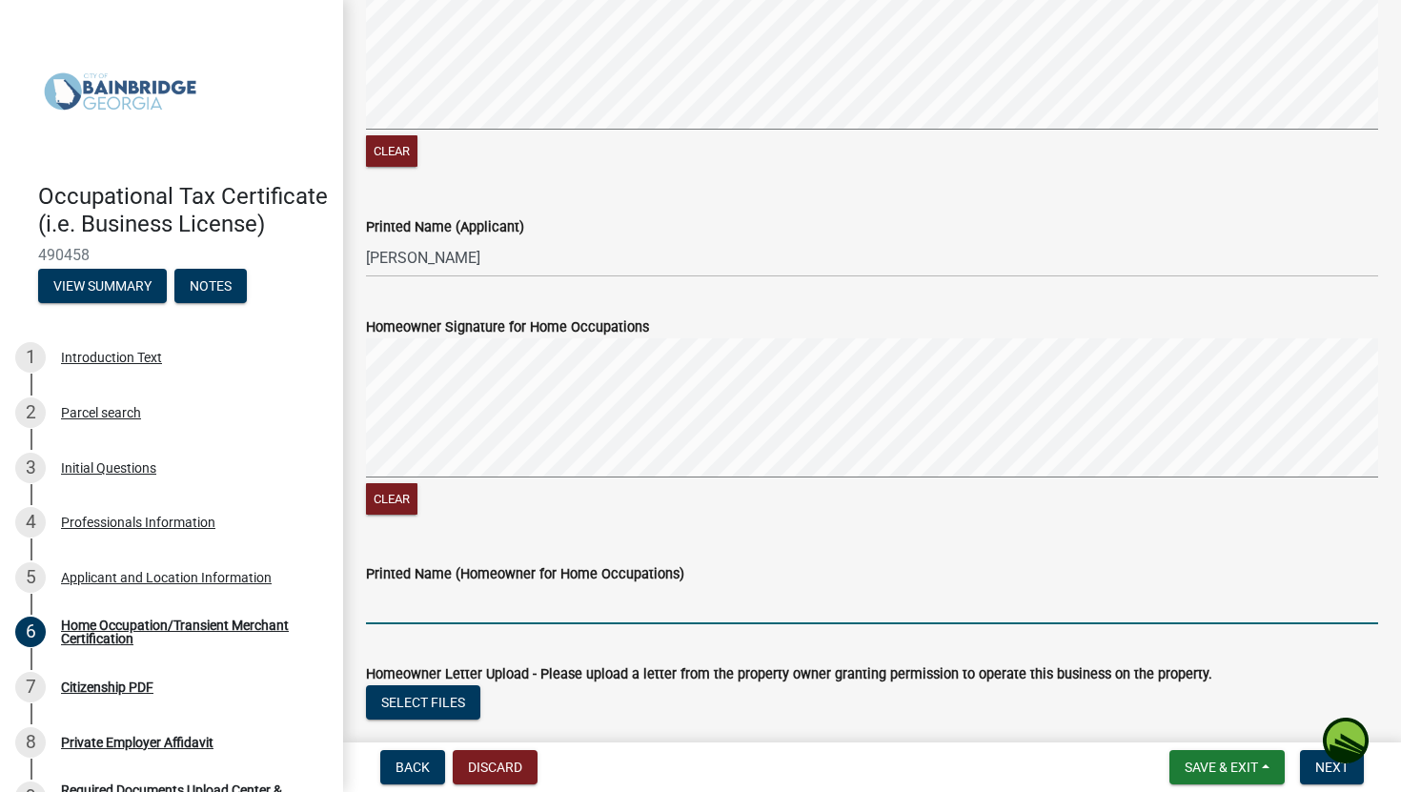
click at [483, 585] on input "Printed Name (Homeowner for Home Occupations)" at bounding box center [872, 604] width 1012 height 39
type input "[PERSON_NAME]"
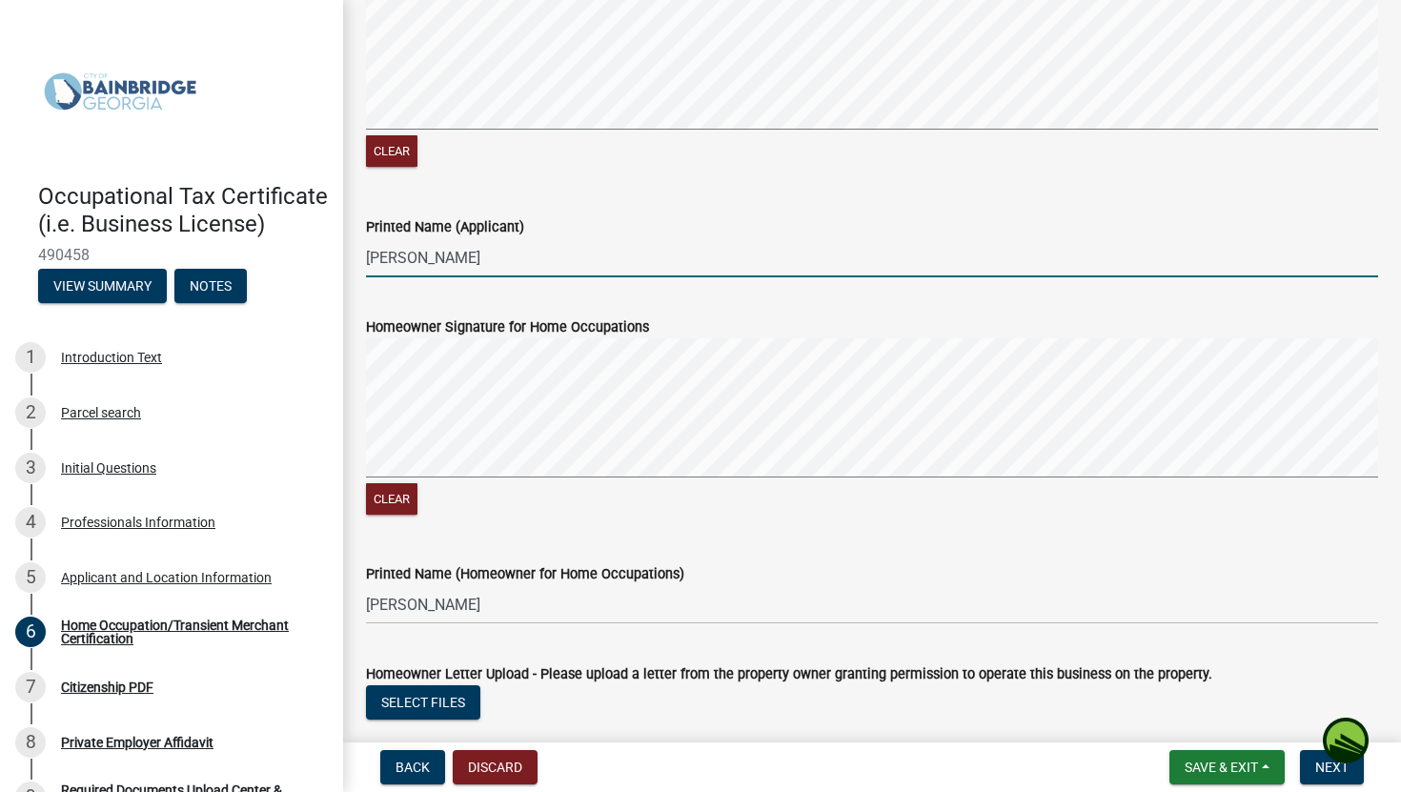
click at [418, 246] on input "[PERSON_NAME]" at bounding box center [872, 257] width 1012 height 39
type input "[PERSON_NAME]"
click at [1143, 598] on input "[PERSON_NAME]" at bounding box center [872, 604] width 1012 height 39
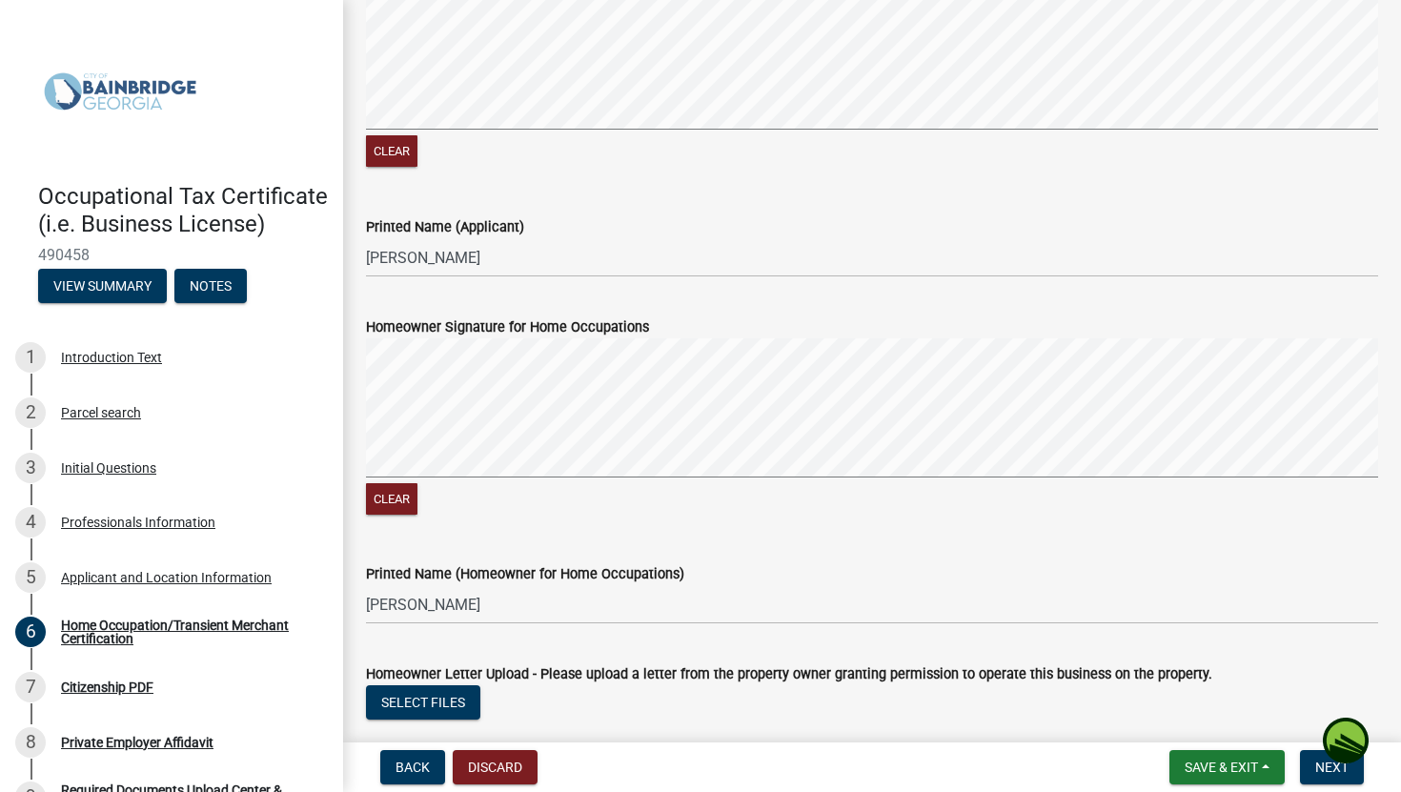
click at [1143, 646] on div "Homeowner Letter Upload - Please upload a letter from the property owner granti…" at bounding box center [872, 674] width 1012 height 23
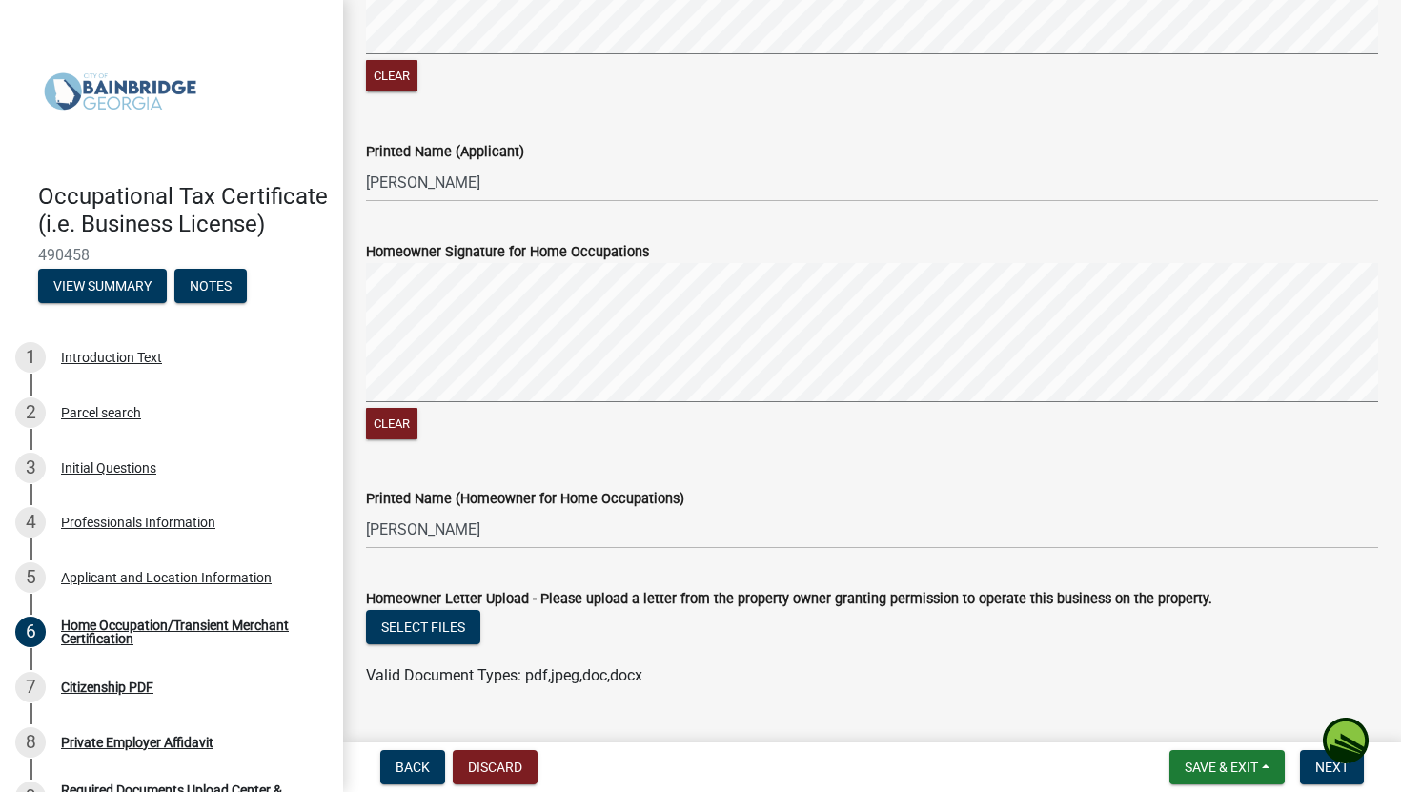
scroll to position [2012, 0]
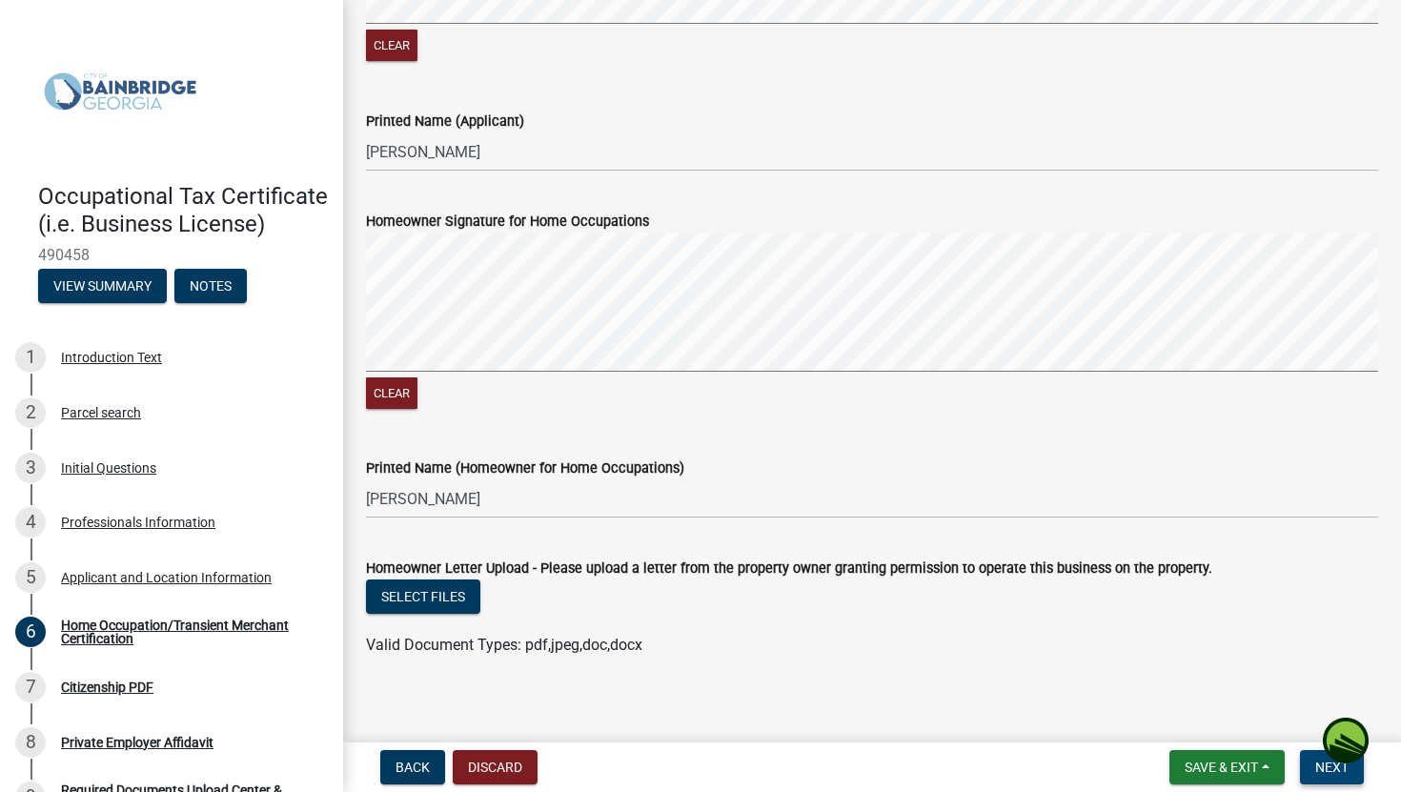
click at [1143, 646] on button "Next" at bounding box center [1332, 767] width 64 height 34
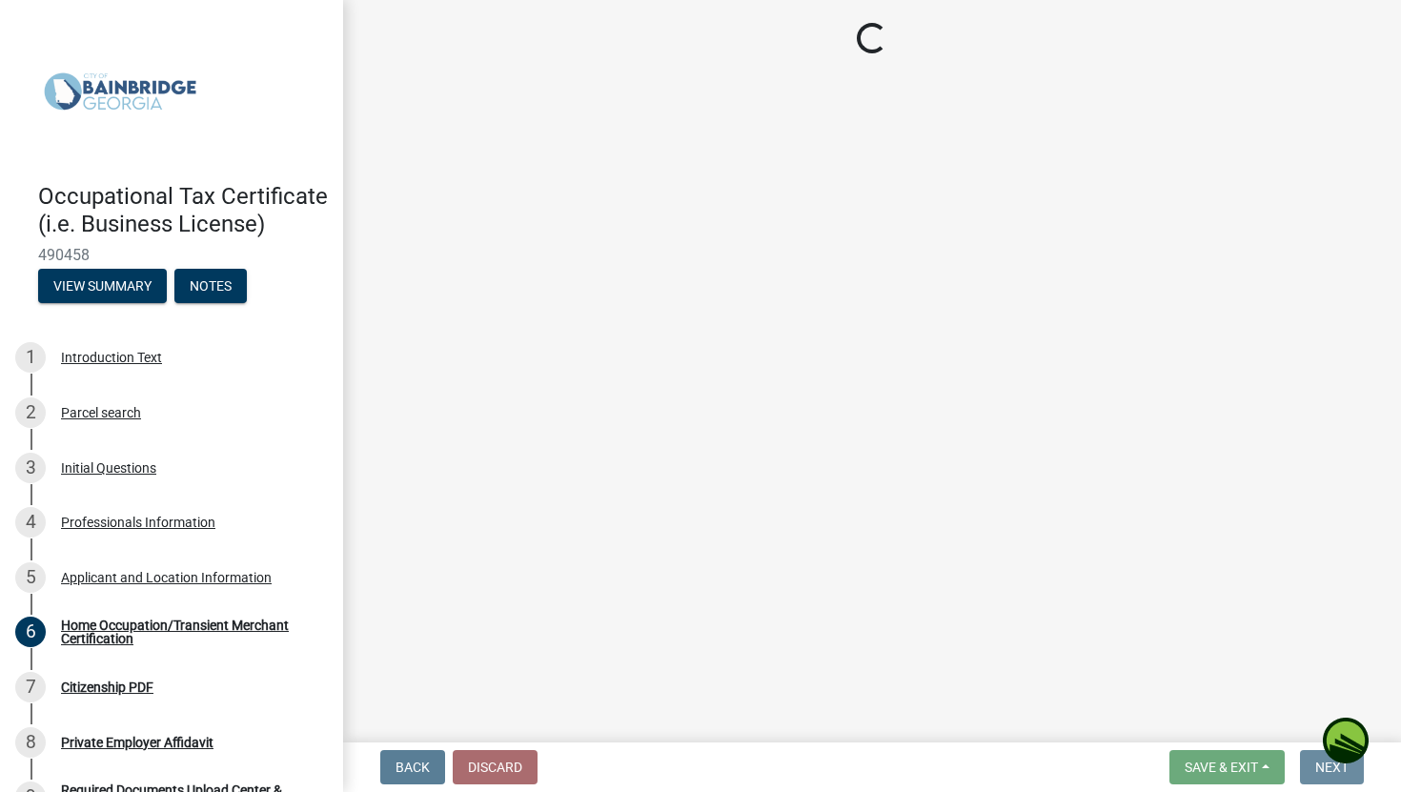
scroll to position [0, 0]
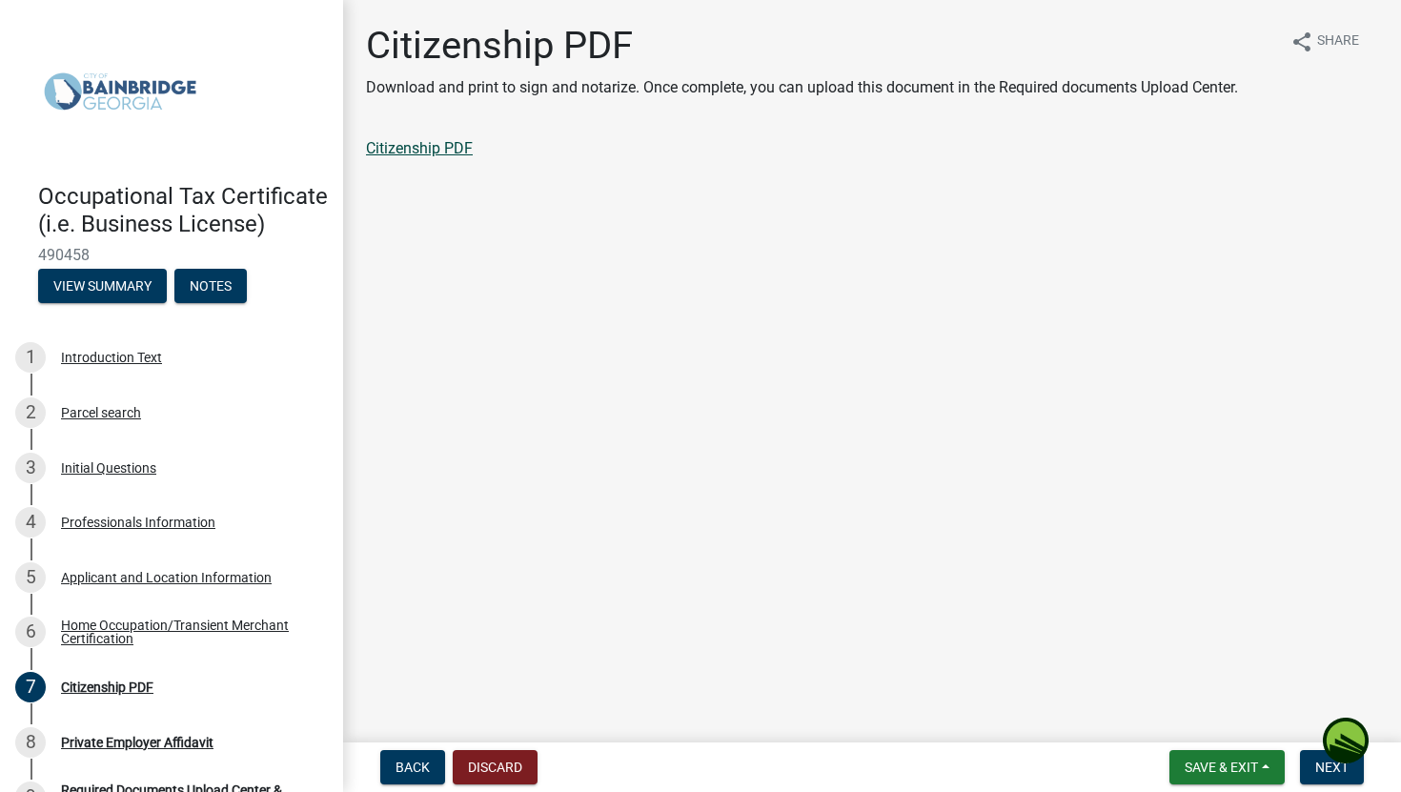
click at [435, 152] on link "Citizenship PDF" at bounding box center [419, 148] width 107 height 18
click at [427, 150] on link "Citizenship PDF" at bounding box center [419, 148] width 107 height 18
click at [1143, 646] on span "Next" at bounding box center [1332, 767] width 33 height 15
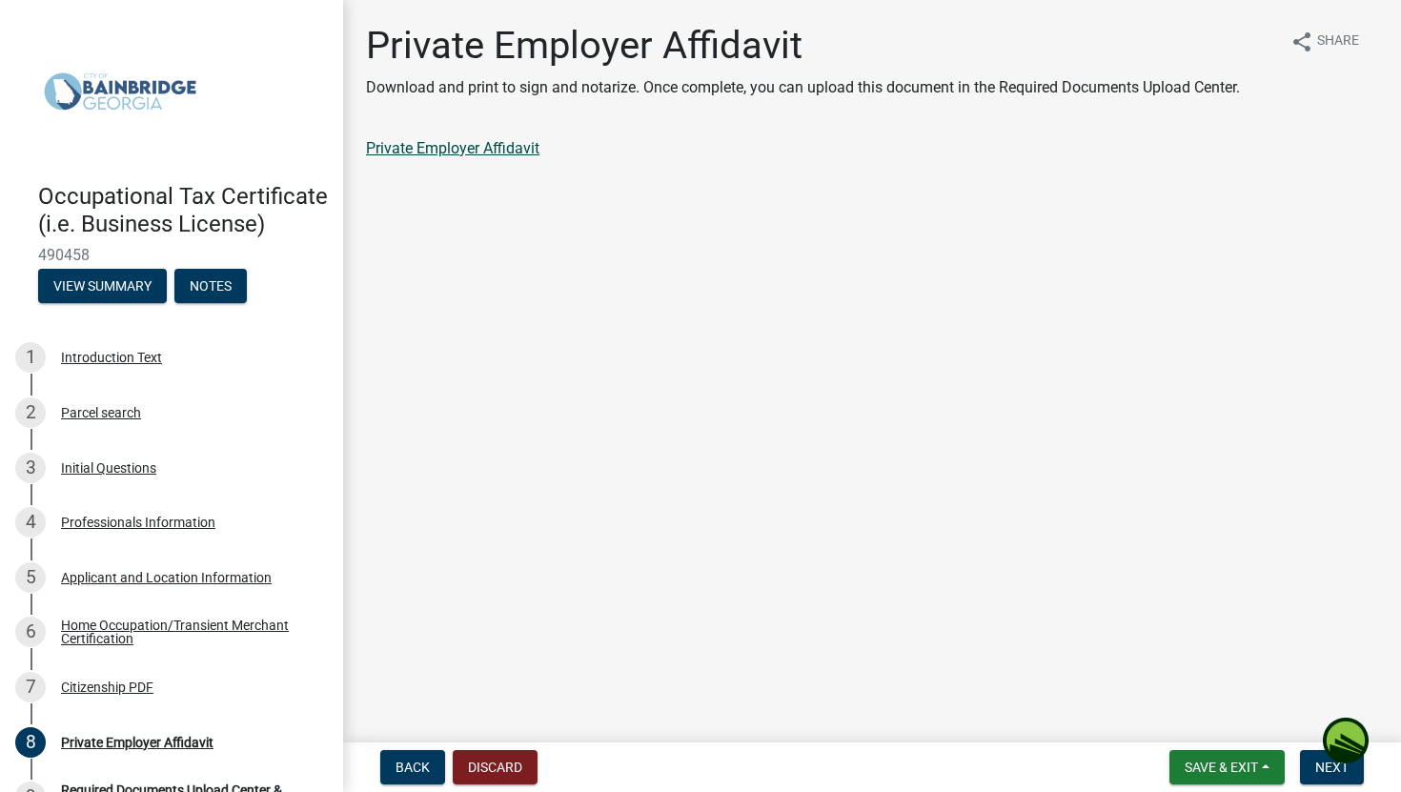
click at [463, 150] on link "Private Employer Affidavit" at bounding box center [452, 148] width 173 height 18
click at [1143, 646] on span "Next" at bounding box center [1332, 767] width 33 height 15
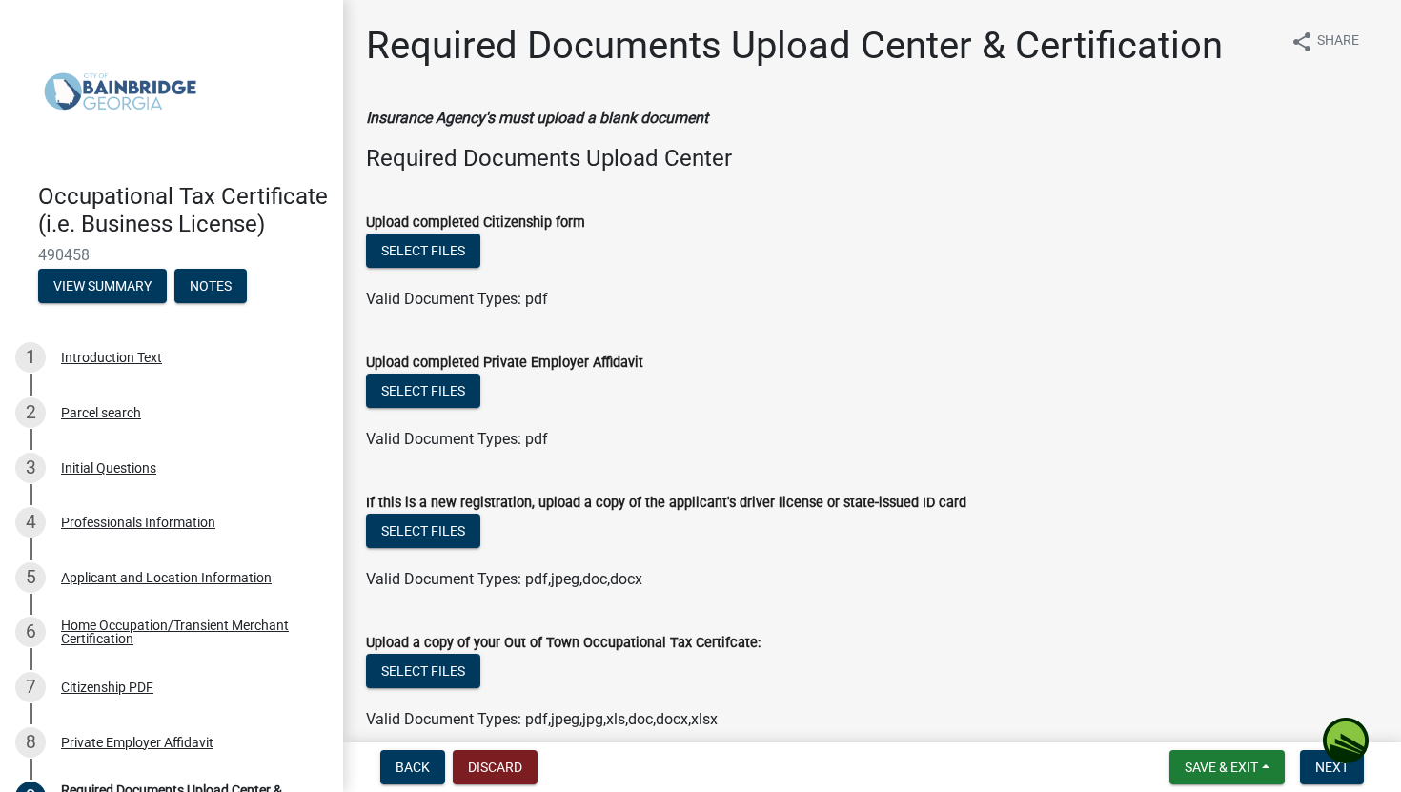
click at [1081, 557] on ul at bounding box center [872, 560] width 1012 height 15
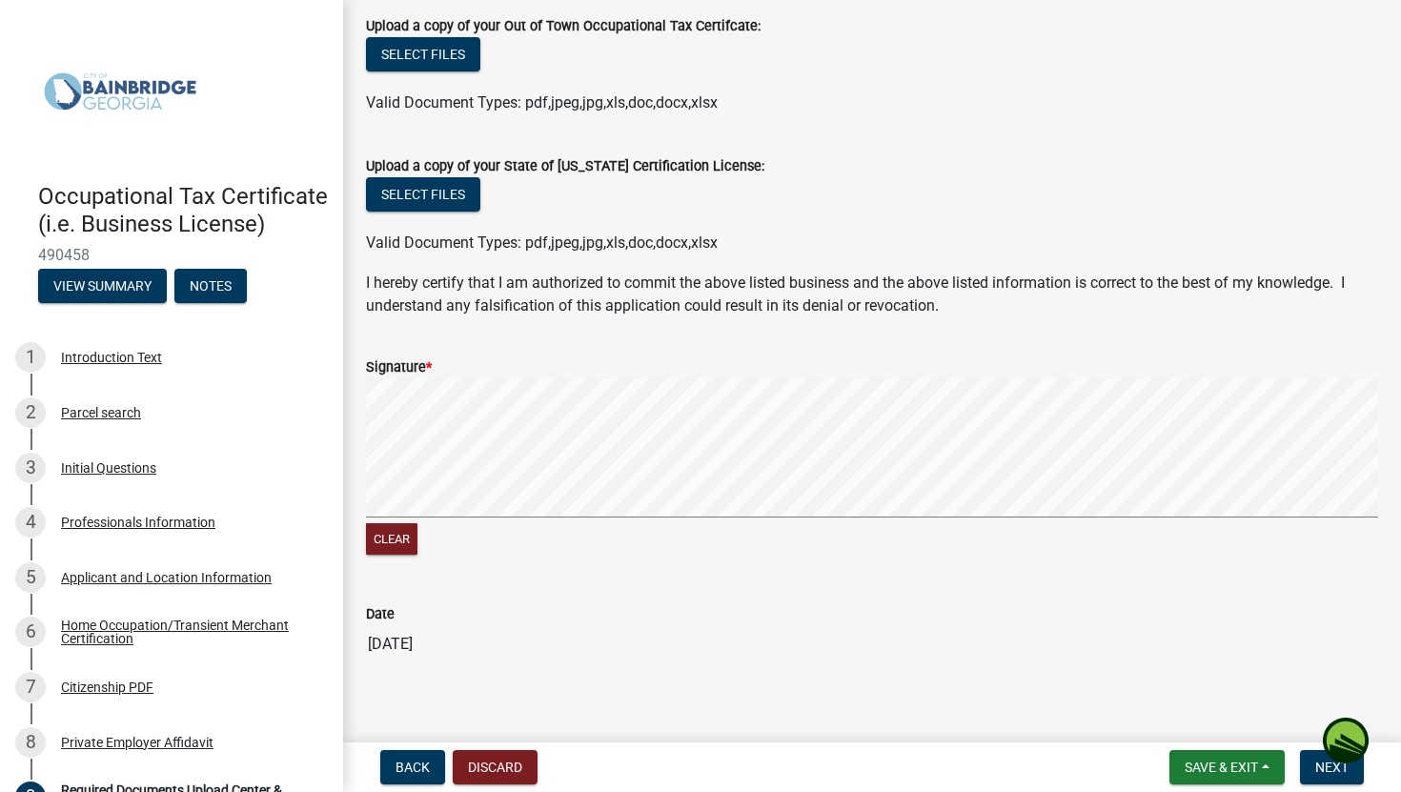
scroll to position [635, 0]
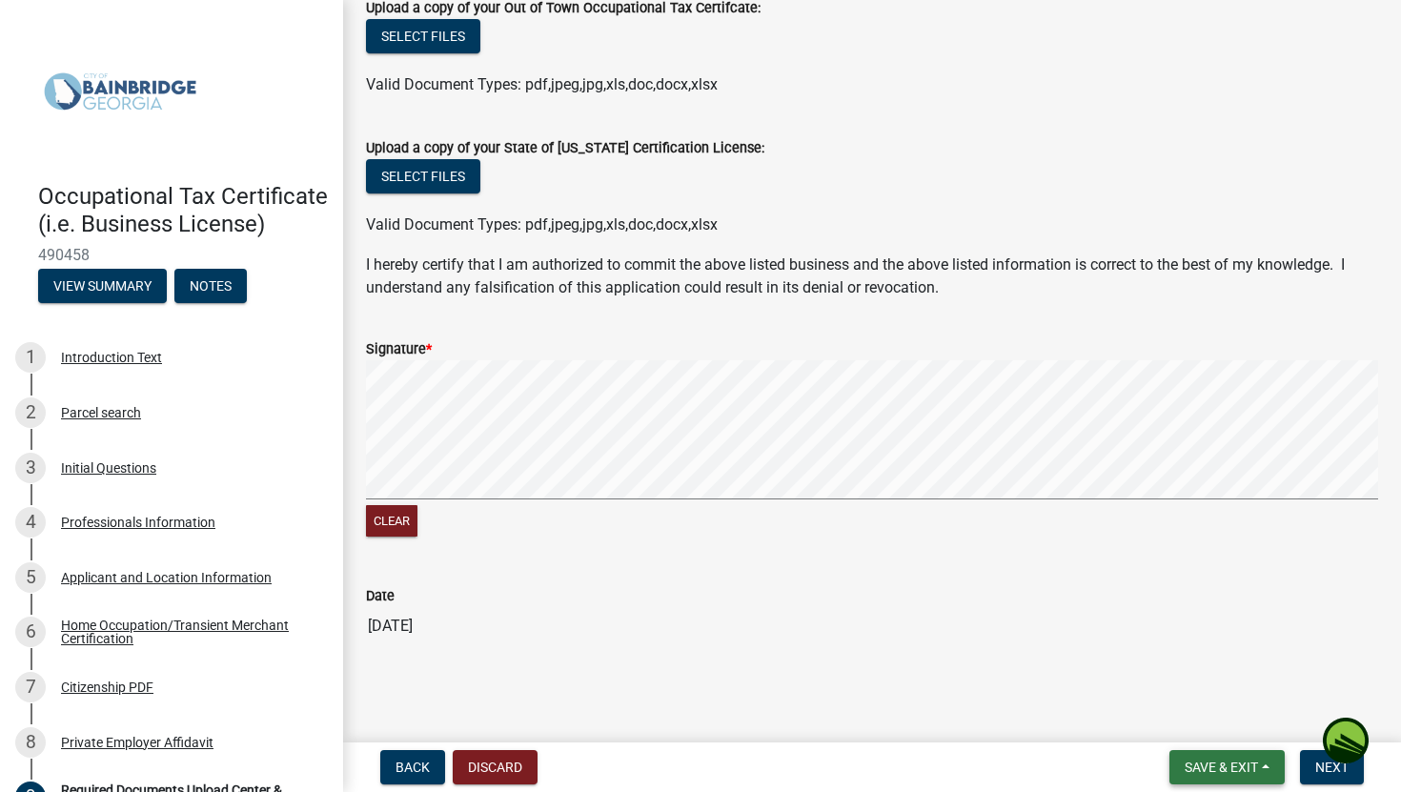
click at [1143, 646] on span "Save & Exit" at bounding box center [1221, 767] width 73 height 15
click at [1143, 646] on button "Save & Exit" at bounding box center [1209, 718] width 153 height 46
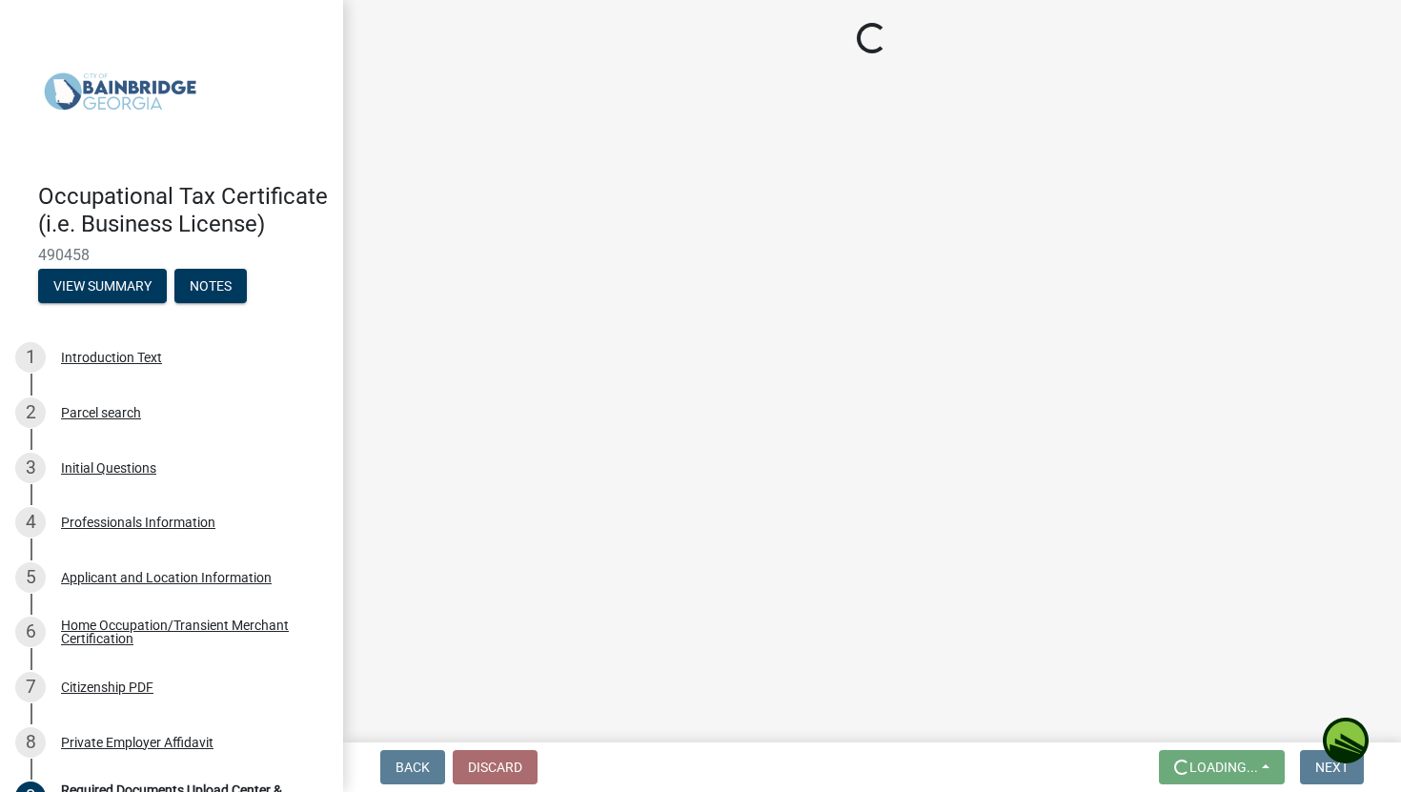
scroll to position [0, 0]
